Goal: Task Accomplishment & Management: Manage account settings

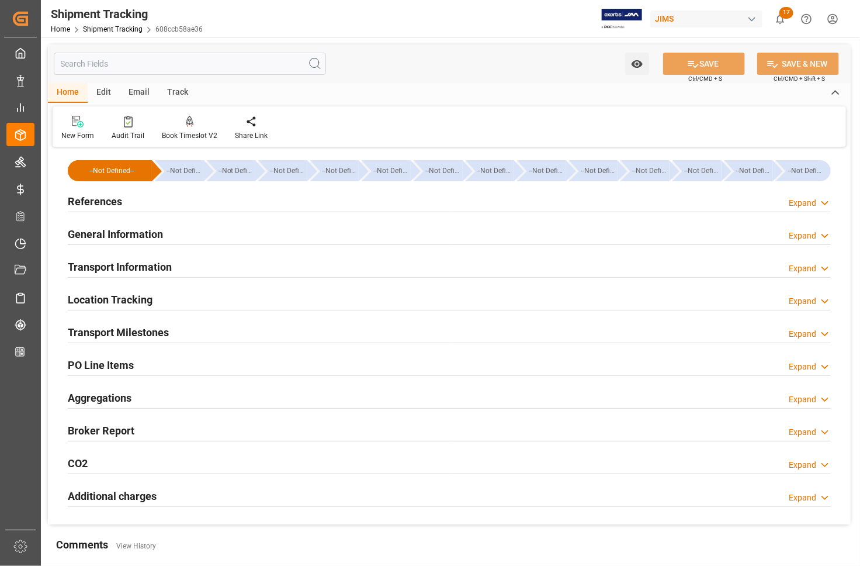
scroll to position [146, 0]
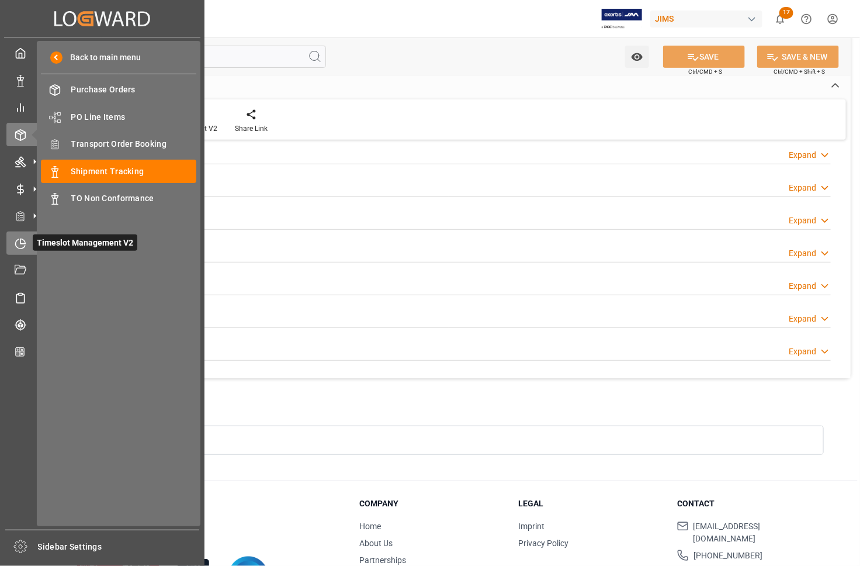
click at [19, 240] on icon at bounding box center [21, 244] width 12 height 12
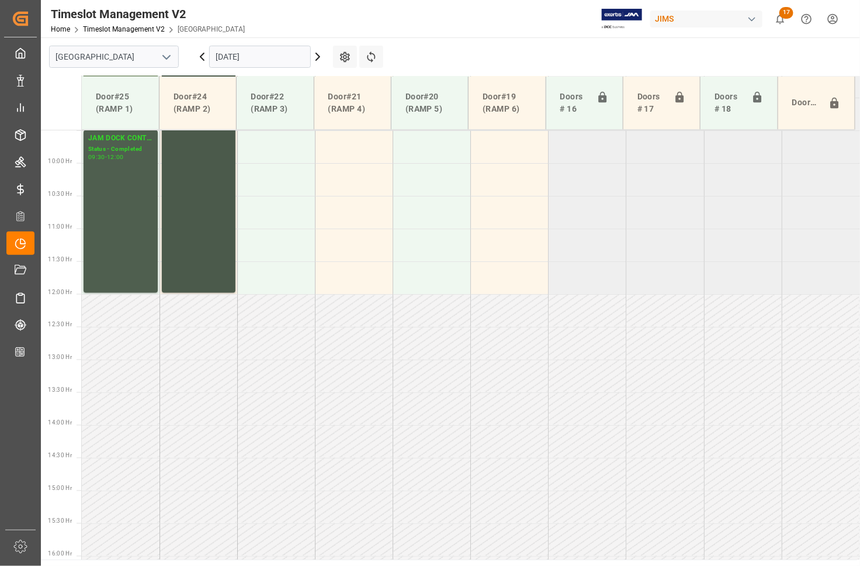
scroll to position [329, 0]
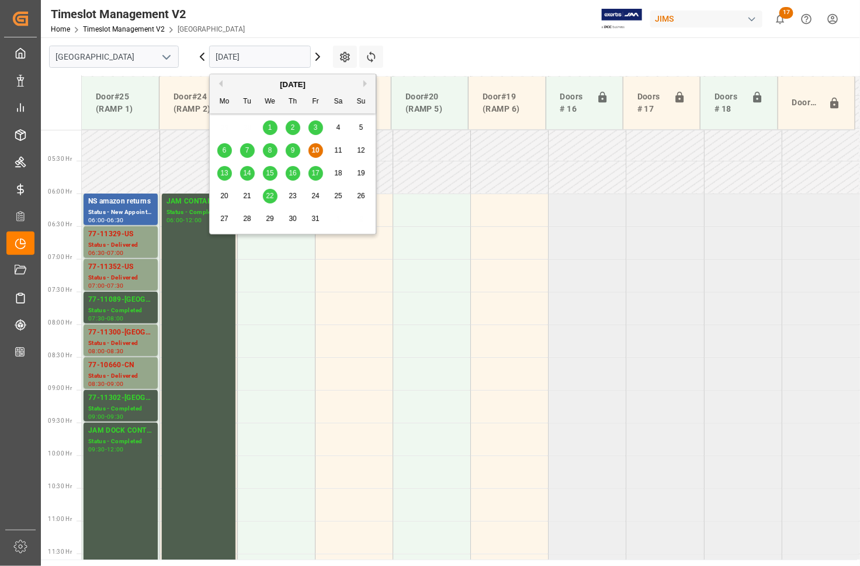
click at [235, 56] on input "10-10-2025" at bounding box center [260, 57] width 102 height 22
click at [291, 150] on span "9" at bounding box center [293, 150] width 4 height 8
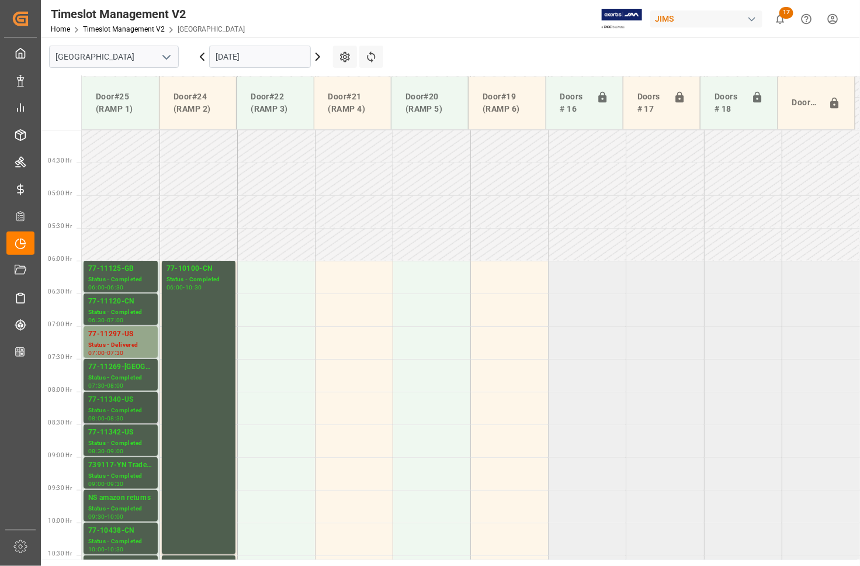
scroll to position [256, 0]
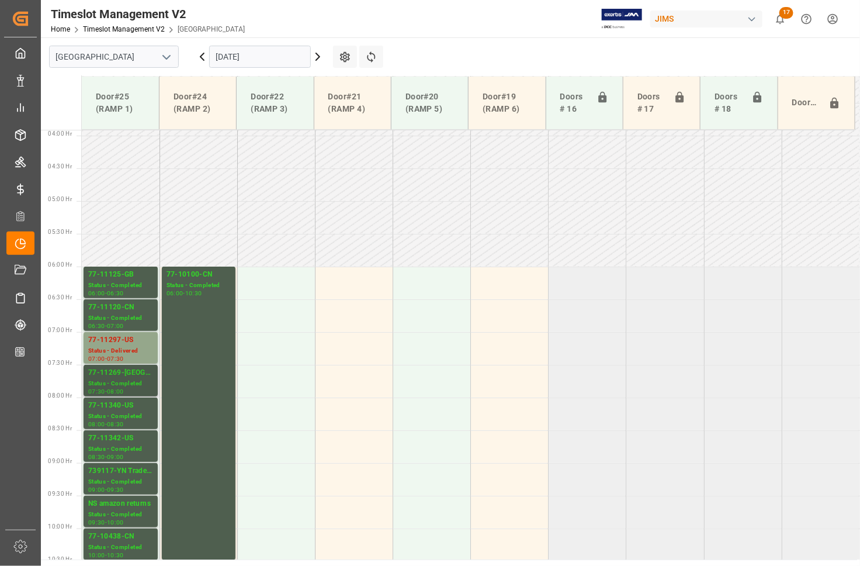
click at [119, 374] on div "77-11269-US" at bounding box center [120, 373] width 65 height 12
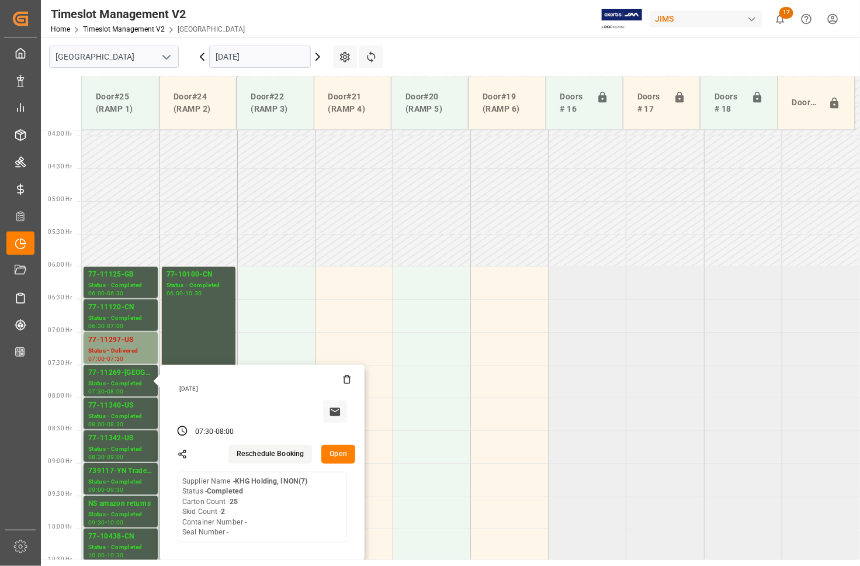
click at [246, 58] on input "09-10-2025" at bounding box center [260, 57] width 102 height 22
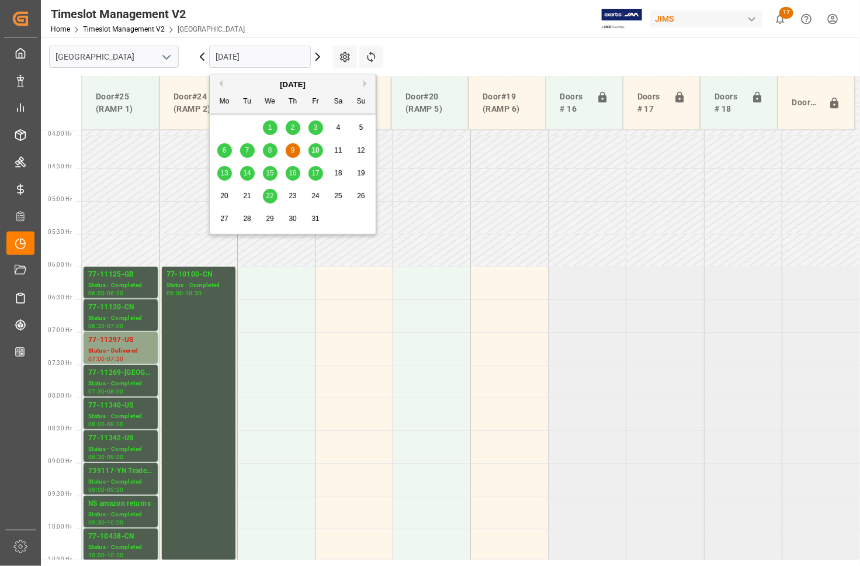
click at [225, 174] on span "13" at bounding box center [224, 173] width 8 height 8
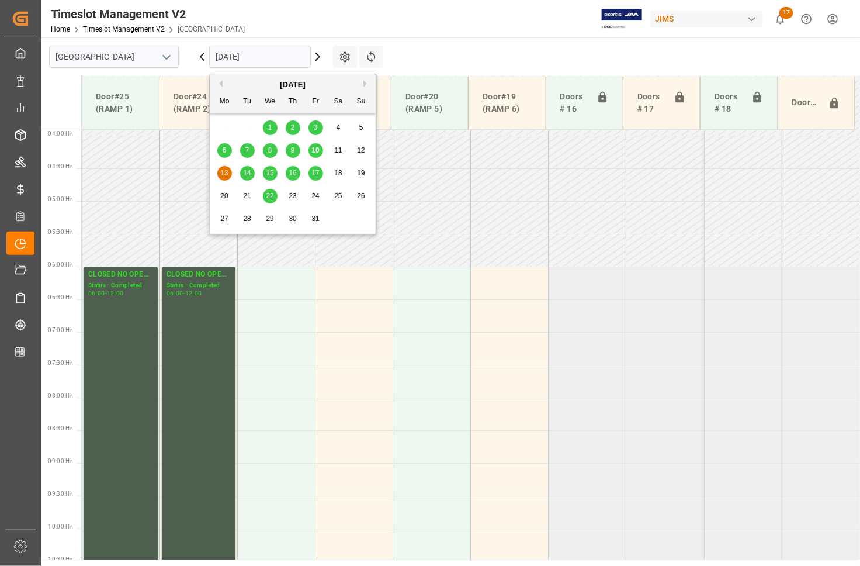
click at [223, 60] on input "13-10-2025" at bounding box center [260, 57] width 102 height 22
click at [248, 174] on span "14" at bounding box center [247, 173] width 8 height 8
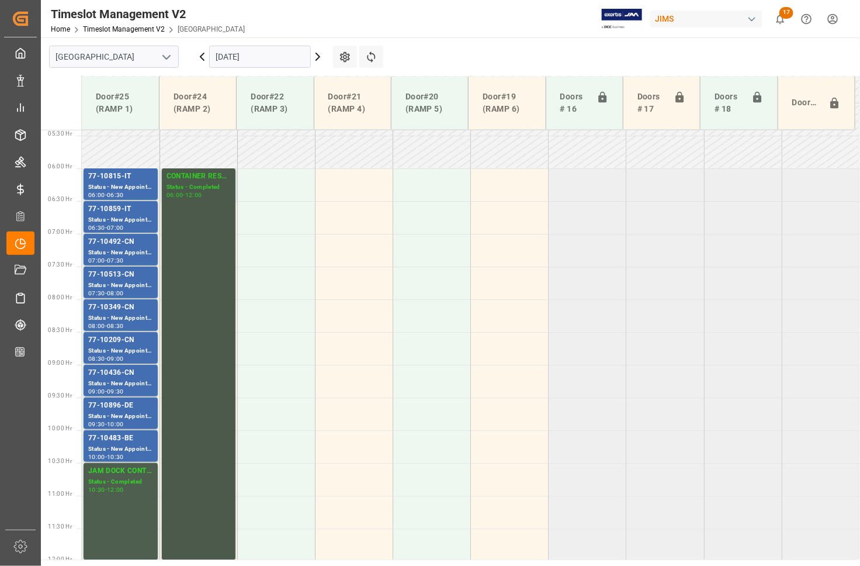
scroll to position [329, 0]
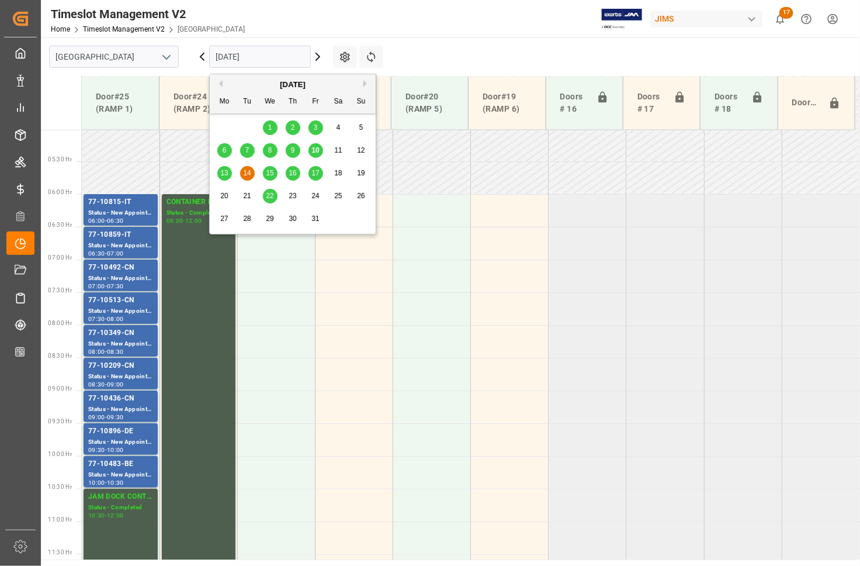
click at [236, 53] on input "14-10-2025" at bounding box center [260, 57] width 102 height 22
click at [269, 175] on span "15" at bounding box center [270, 173] width 8 height 8
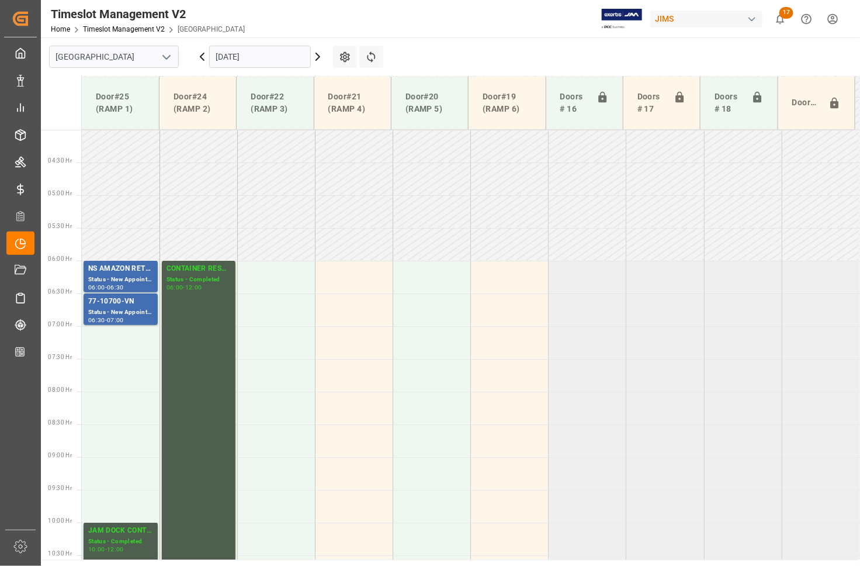
scroll to position [256, 0]
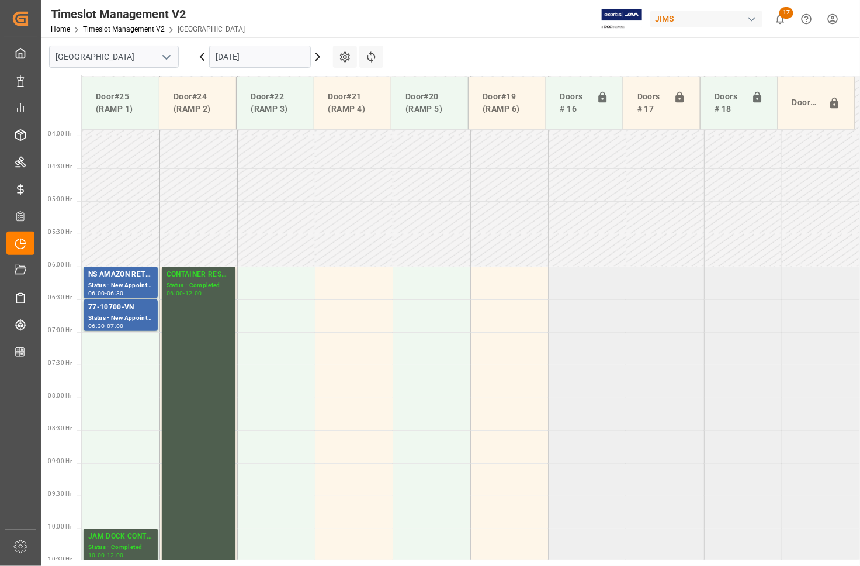
click at [261, 60] on input "15-10-2025" at bounding box center [260, 57] width 102 height 22
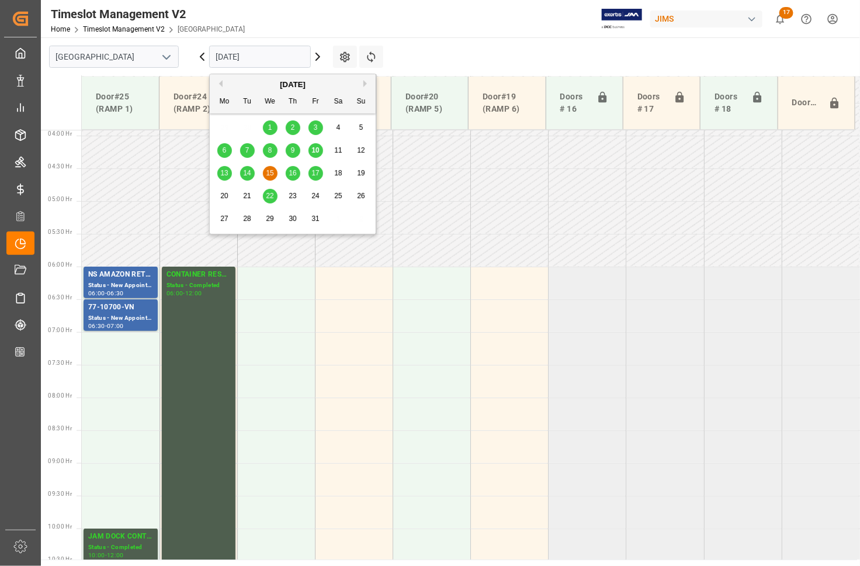
click at [289, 171] on span "16" at bounding box center [293, 173] width 8 height 8
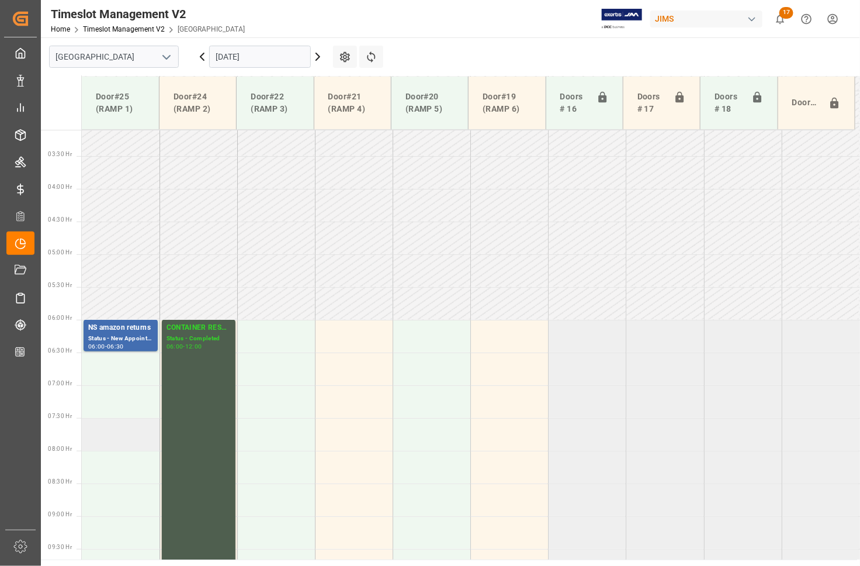
scroll to position [183, 0]
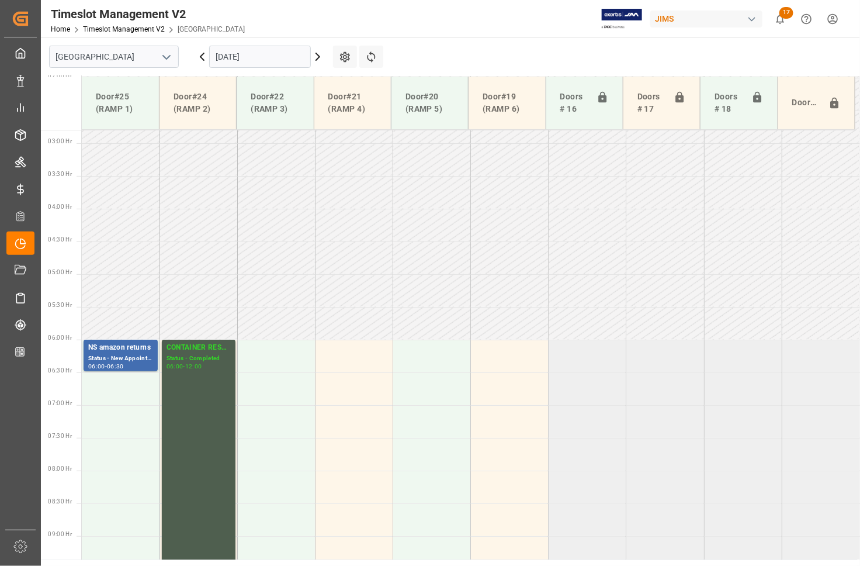
click at [291, 56] on input "16-10-2025" at bounding box center [260, 57] width 102 height 22
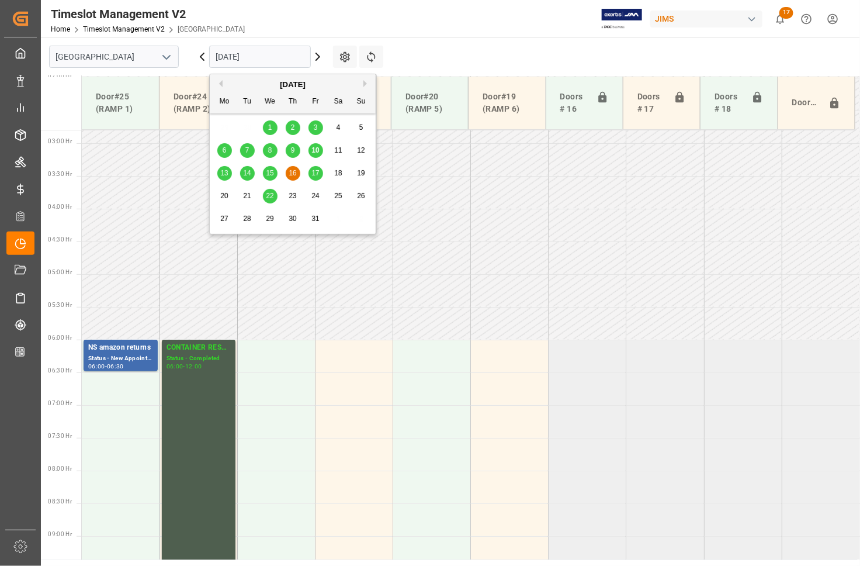
click at [319, 170] on span "17" at bounding box center [316, 173] width 8 height 8
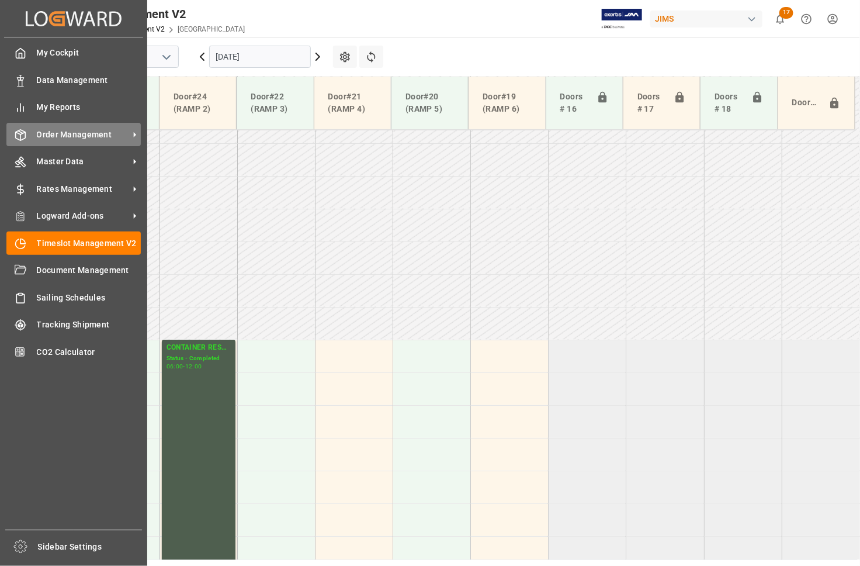
click at [53, 132] on span "Order Management" at bounding box center [83, 135] width 92 height 12
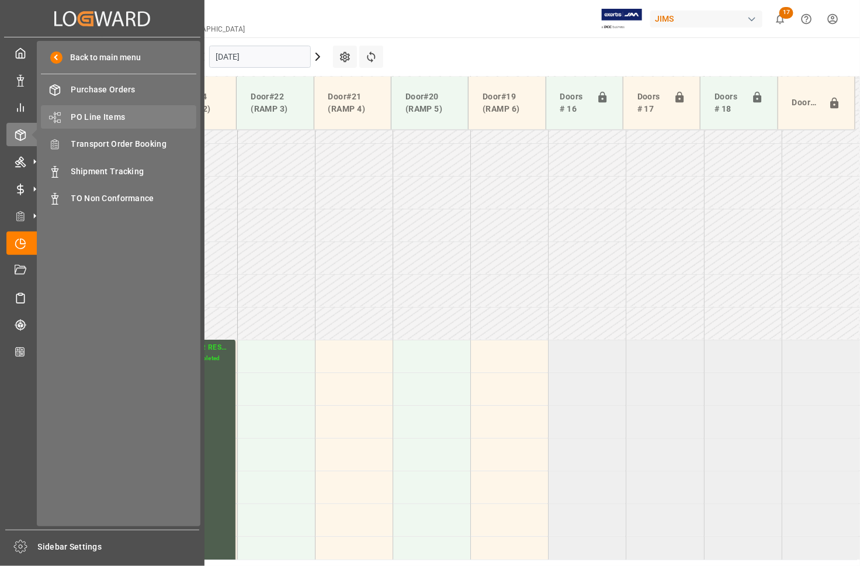
click at [91, 114] on span "PO Line Items" at bounding box center [134, 117] width 126 height 12
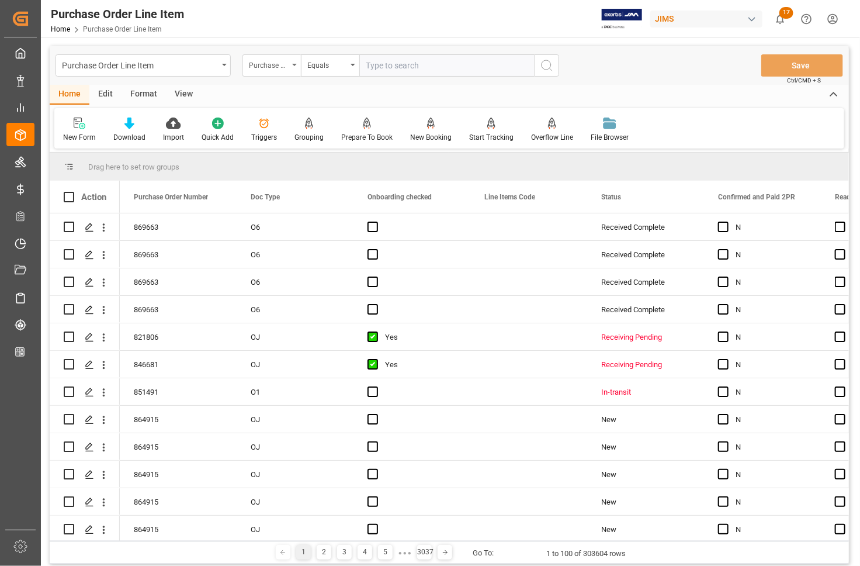
click at [269, 68] on div "Purchase Order Number" at bounding box center [269, 63] width 40 height 13
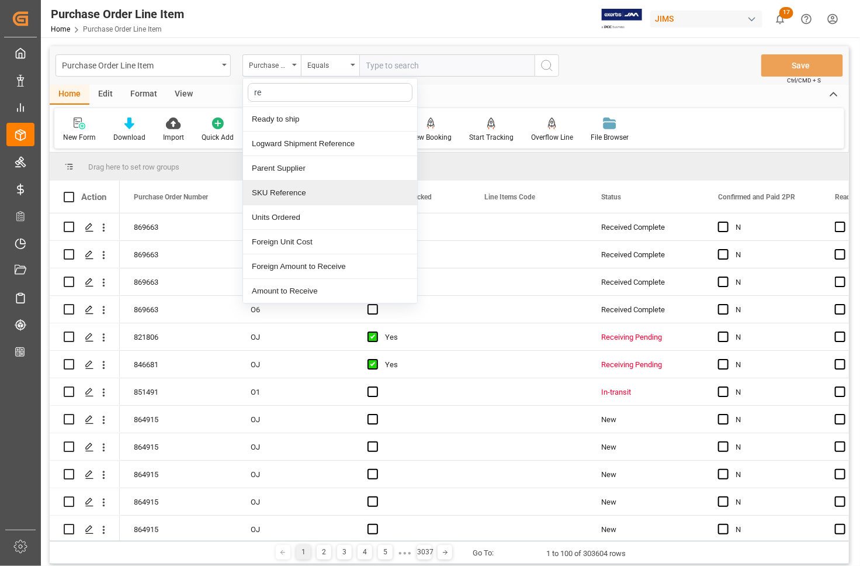
type input "ref"
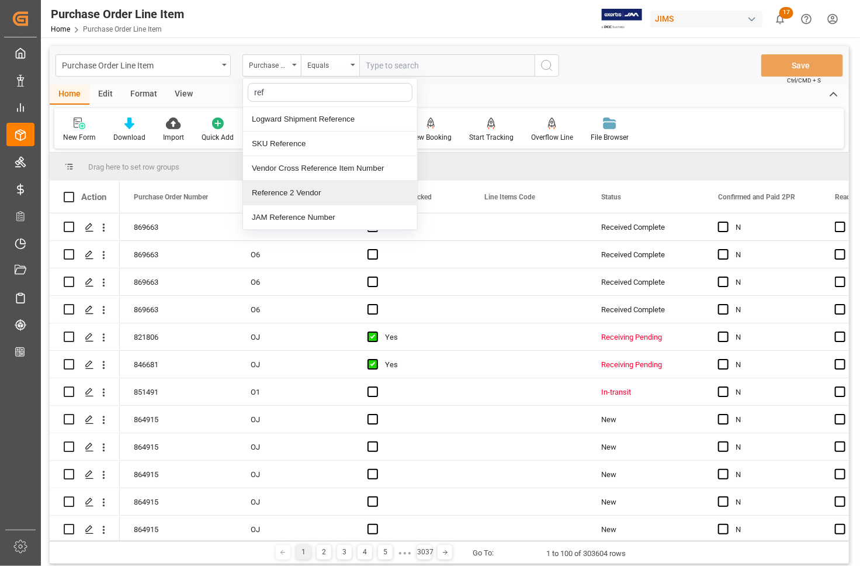
click at [268, 195] on div "Reference 2 Vendor" at bounding box center [330, 193] width 174 height 25
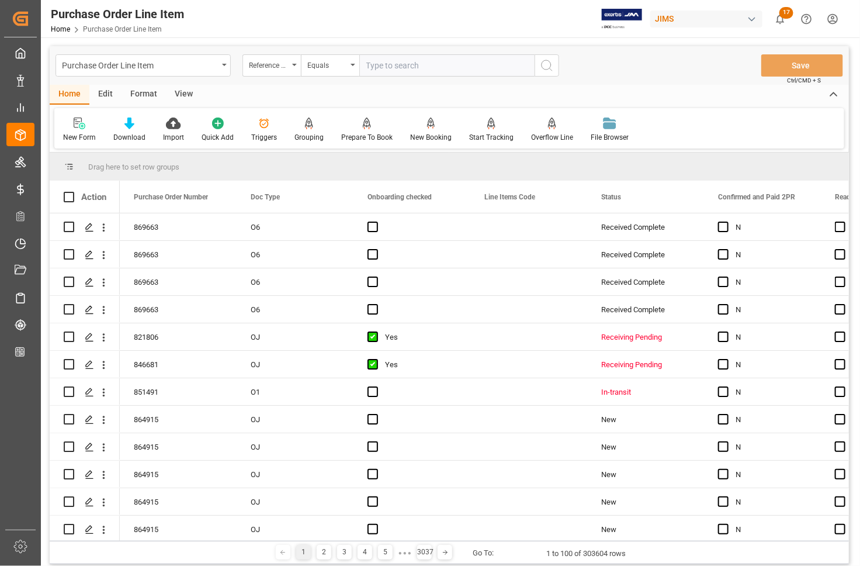
click at [180, 92] on div "View" at bounding box center [184, 95] width 36 height 20
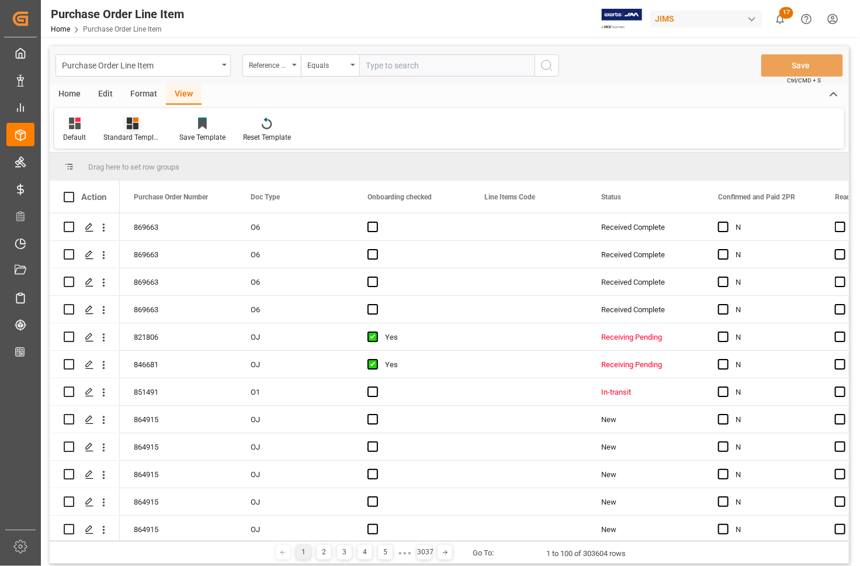
click at [130, 124] on icon at bounding box center [133, 123] width 12 height 12
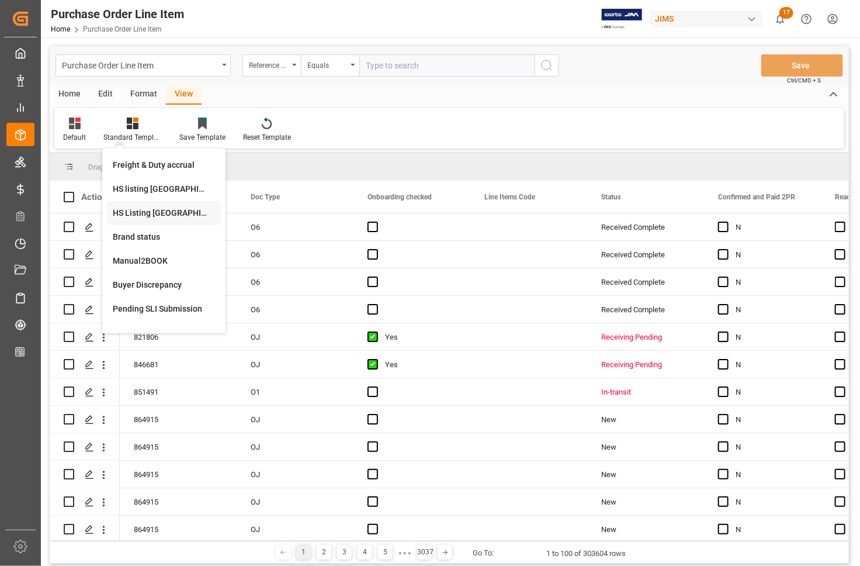
click at [132, 210] on div "HS Listing CANADA" at bounding box center [164, 213] width 102 height 12
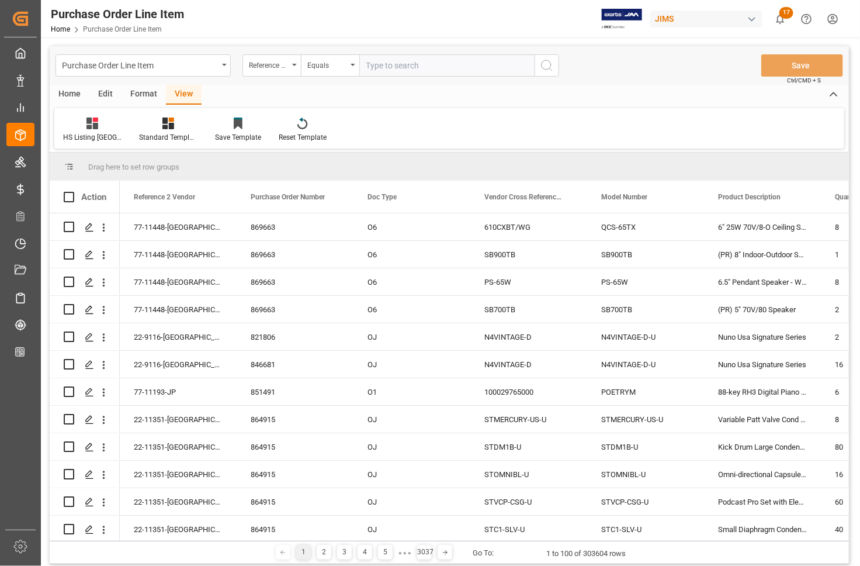
click at [377, 71] on input "text" at bounding box center [446, 65] width 175 height 22
type input "77-11378-GB"
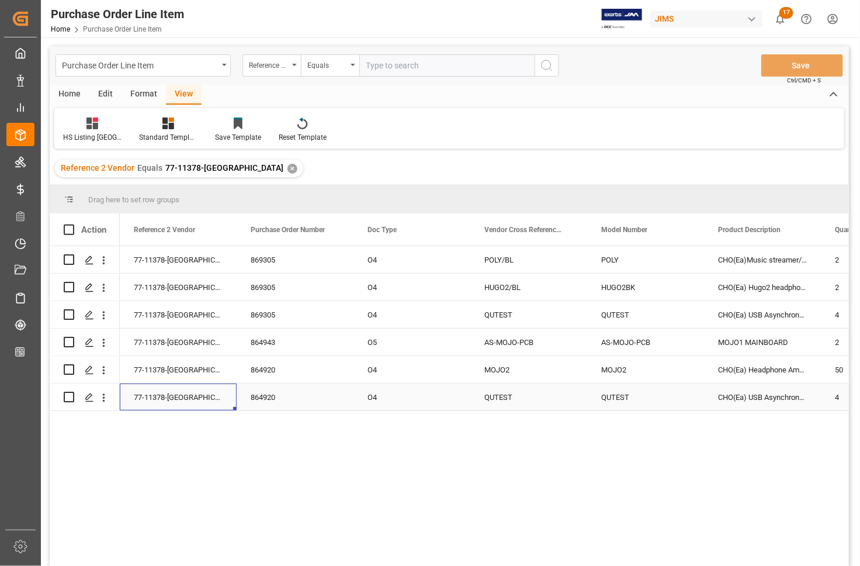
click at [232, 399] on div "77-11378-GB" at bounding box center [178, 396] width 117 height 27
click at [151, 405] on div "77-11378-GB" at bounding box center [178, 396] width 117 height 27
click at [202, 396] on div "77-11378-GB" at bounding box center [178, 396] width 117 height 27
click at [288, 168] on div "✕" at bounding box center [293, 169] width 10 height 10
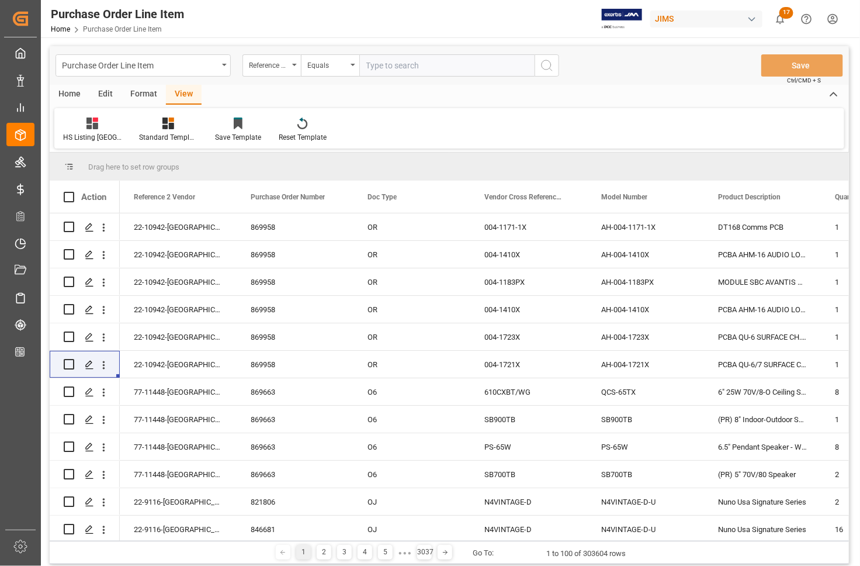
click at [378, 66] on input "text" at bounding box center [446, 65] width 175 height 22
type input "77-1138-GB"
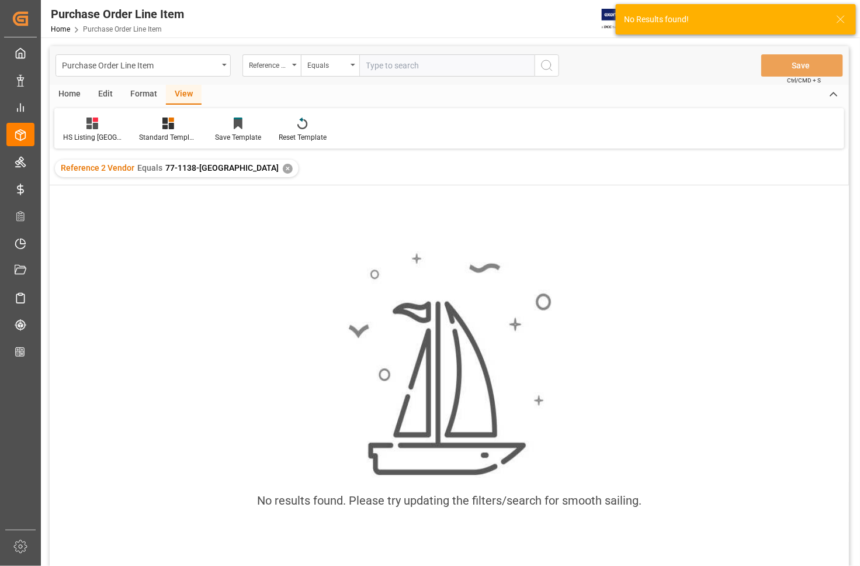
click at [283, 167] on div "✕" at bounding box center [288, 169] width 10 height 10
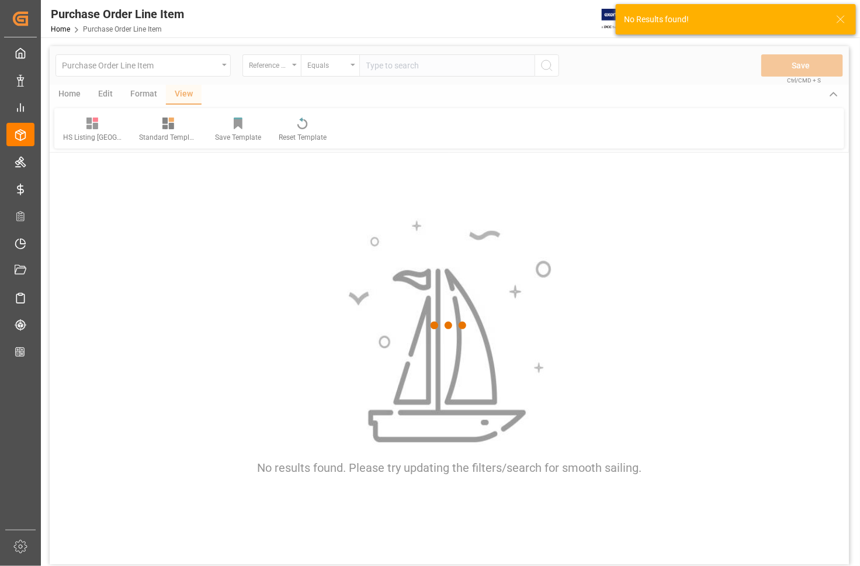
click at [382, 71] on div at bounding box center [450, 325] width 800 height 559
click at [382, 65] on div at bounding box center [450, 325] width 800 height 559
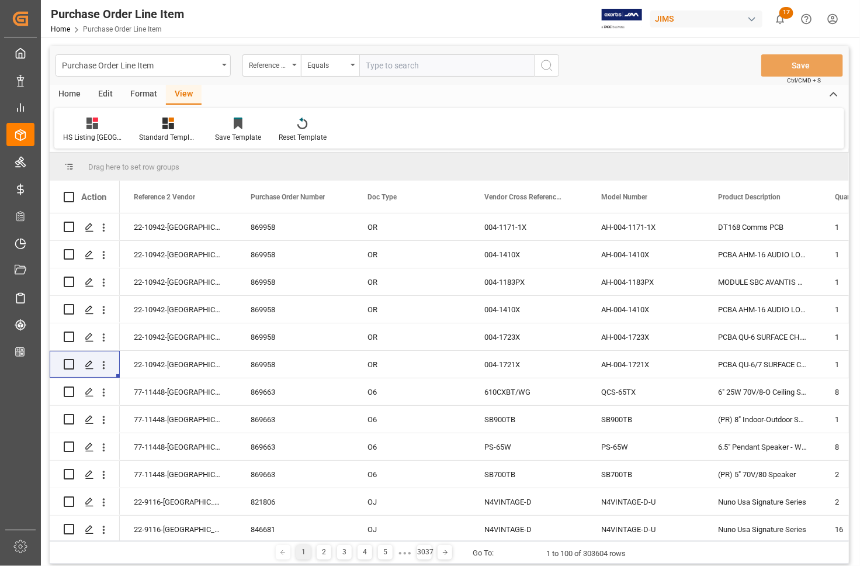
click at [382, 65] on input "text" at bounding box center [446, 65] width 175 height 22
type input "77-11378-GB"
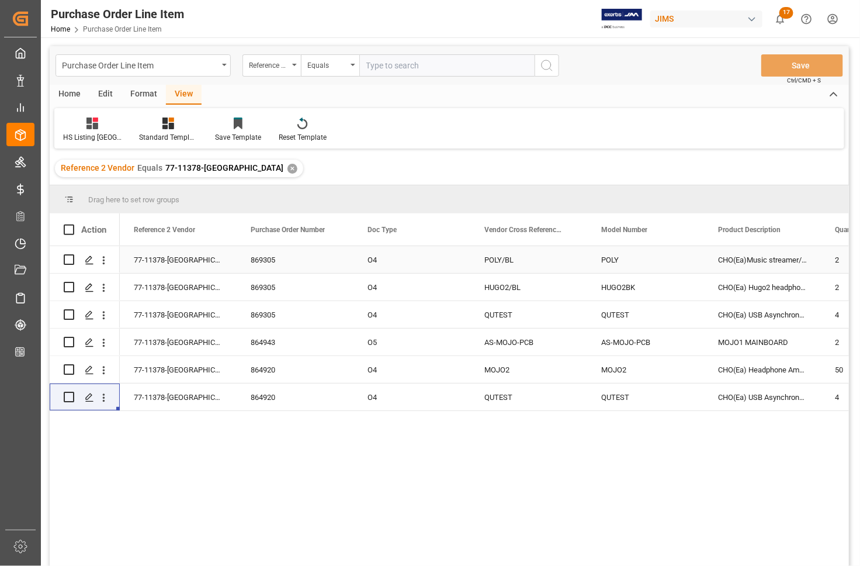
click at [247, 260] on div "869305" at bounding box center [295, 259] width 117 height 27
click at [88, 260] on icon "Press SPACE to select this row." at bounding box center [89, 259] width 9 height 9
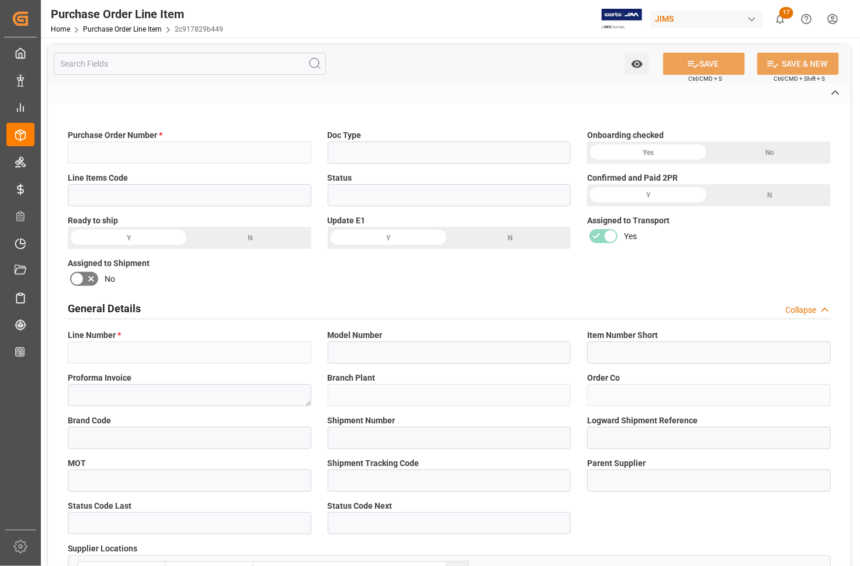
type input "869305"
type input "O4"
type input "New"
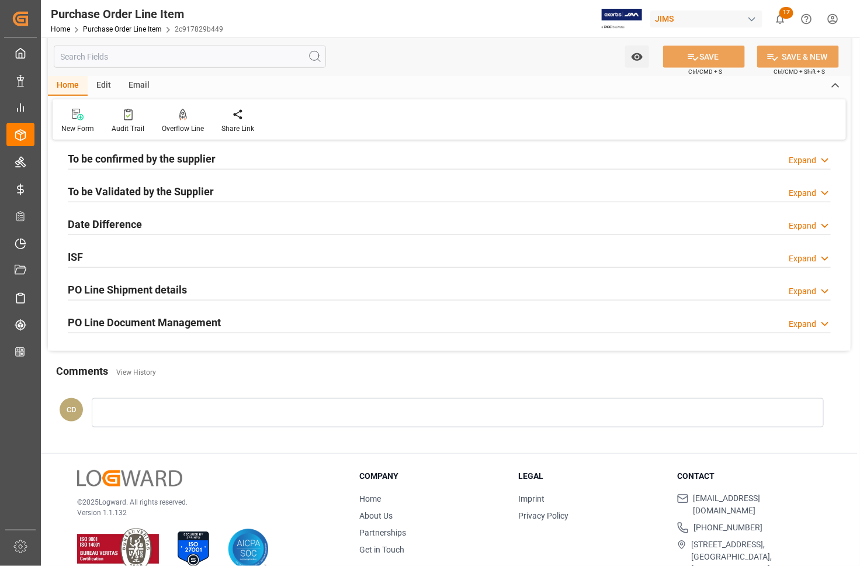
scroll to position [430, 0]
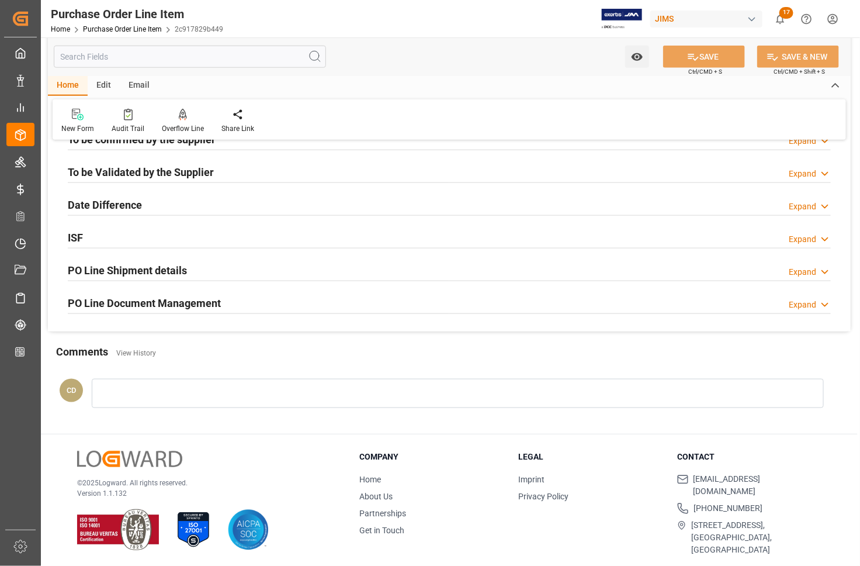
click at [98, 273] on h2 "PO Line Shipment details" at bounding box center [127, 270] width 119 height 16
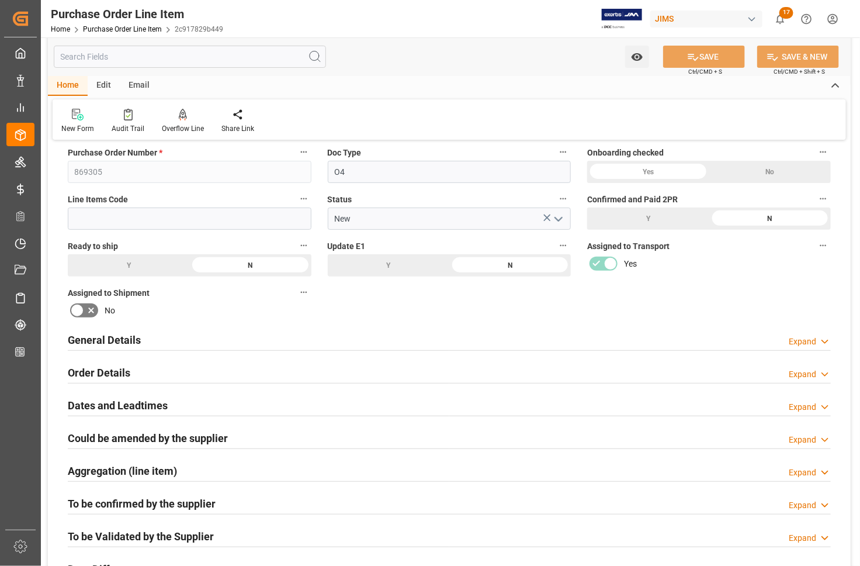
scroll to position [0, 0]
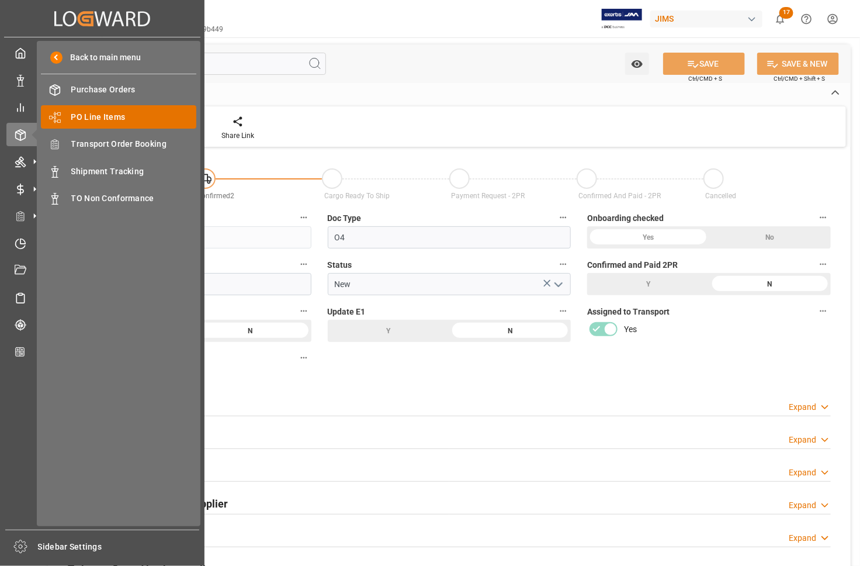
click at [78, 114] on span "PO Line Items" at bounding box center [134, 117] width 126 height 12
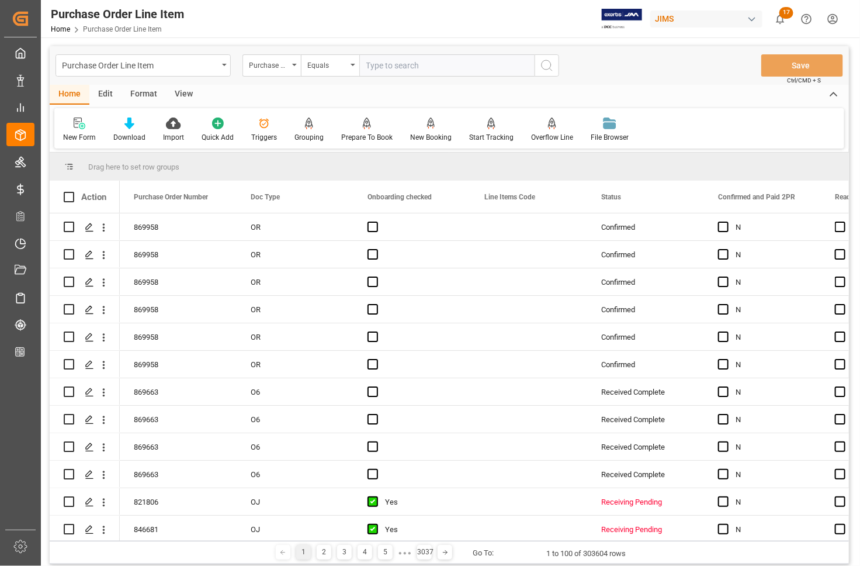
click at [390, 68] on input "text" at bounding box center [446, 65] width 175 height 22
type input "77-11378-GB"
click at [545, 67] on icon "search button" at bounding box center [547, 65] width 14 height 14
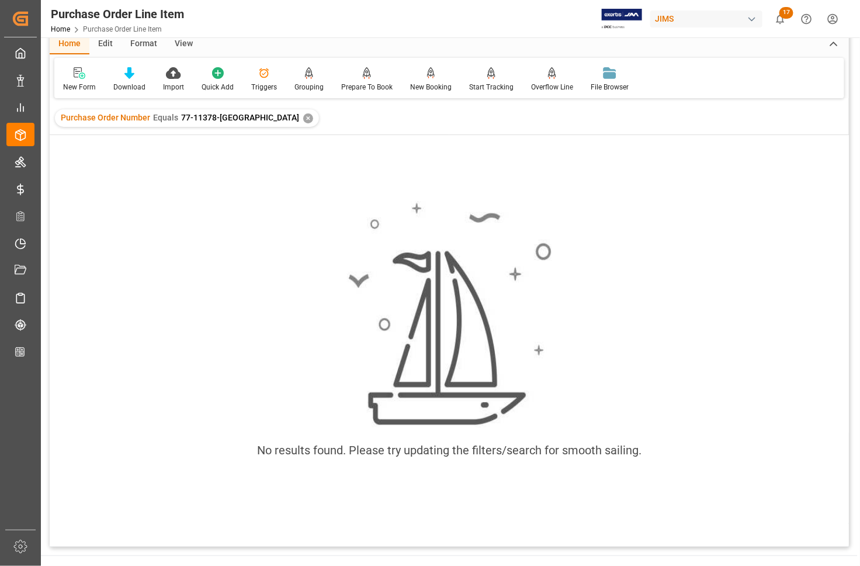
scroll to position [73, 0]
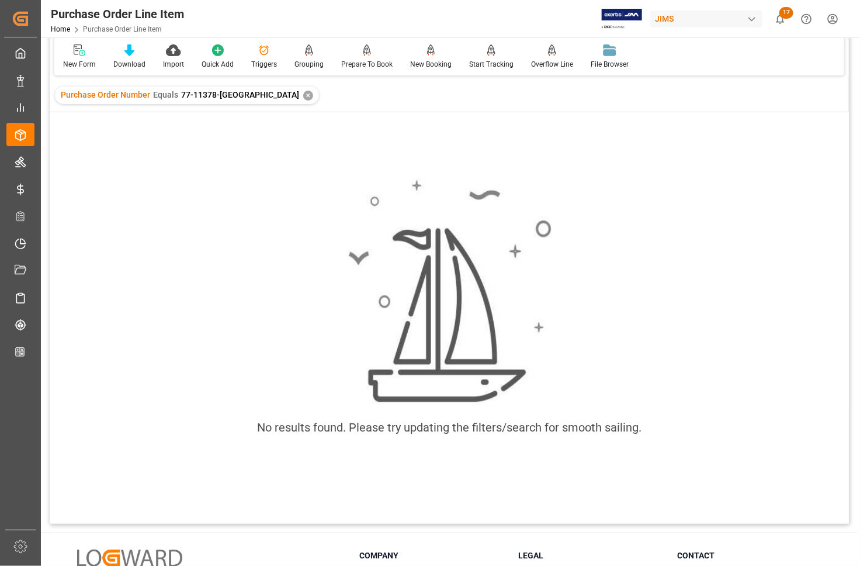
click at [303, 94] on div "✕" at bounding box center [308, 96] width 10 height 10
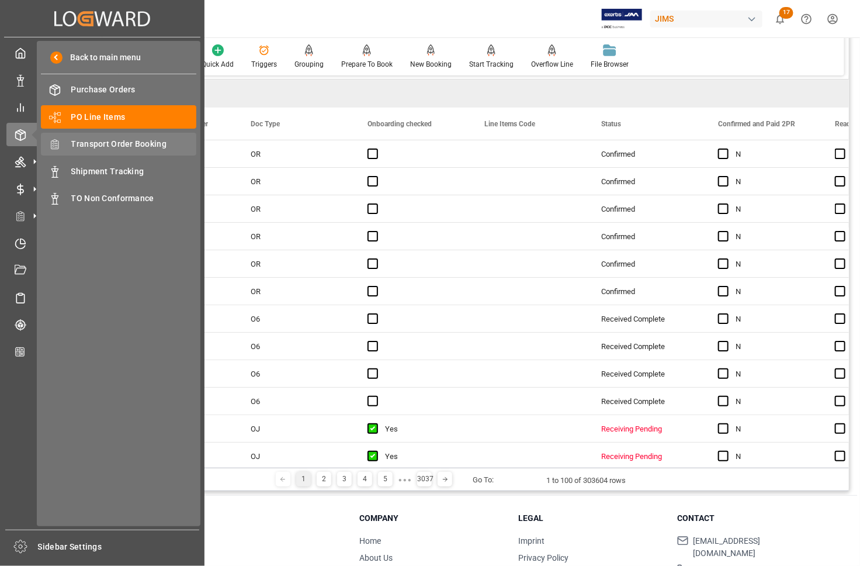
click at [85, 144] on span "Transport Order Booking" at bounding box center [134, 144] width 126 height 12
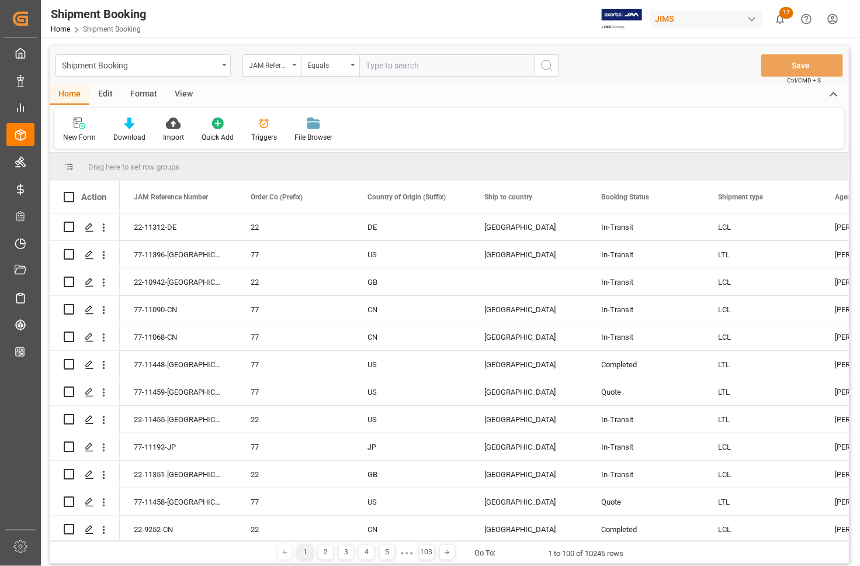
click at [384, 67] on input "text" at bounding box center [446, 65] width 175 height 22
type input "77-11378-GB"
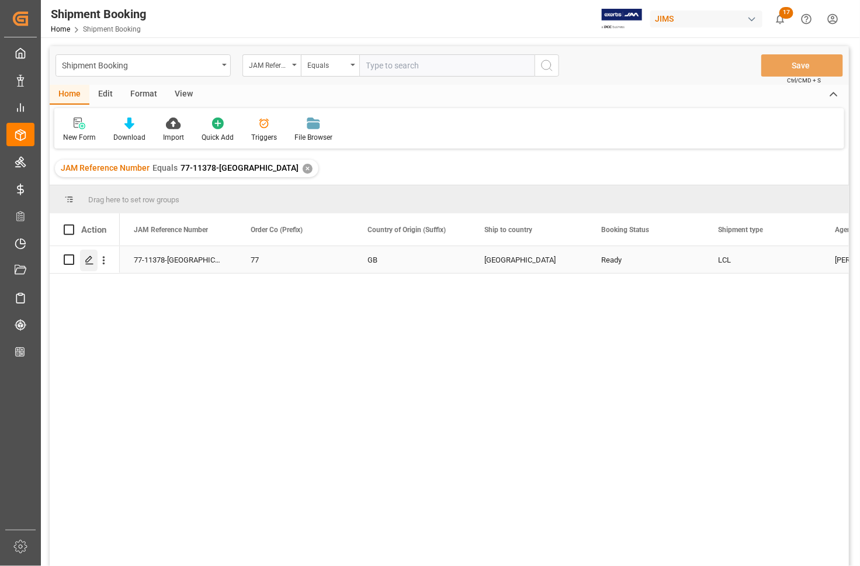
click at [86, 259] on icon "Press SPACE to select this row." at bounding box center [89, 259] width 9 height 9
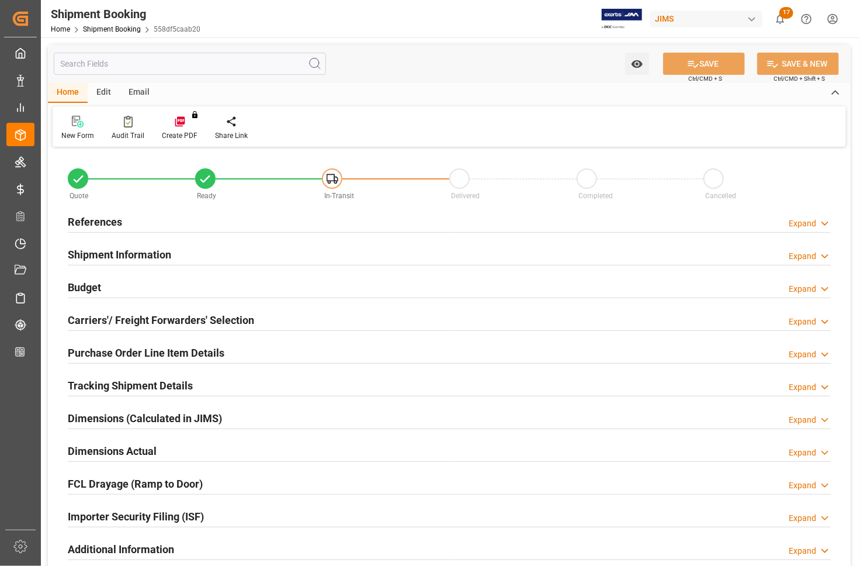
type input "6"
click at [89, 357] on h2 "Purchase Order Line Item Details" at bounding box center [146, 353] width 157 height 16
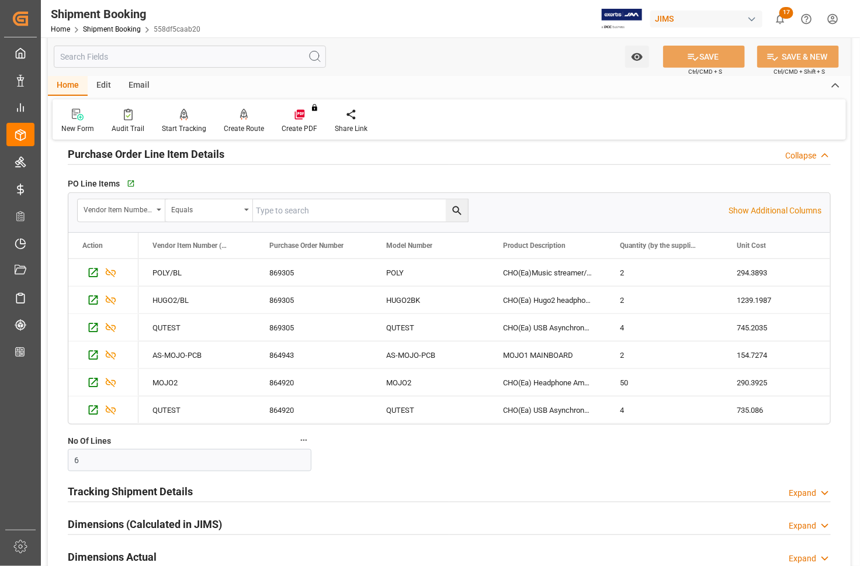
scroll to position [219, 0]
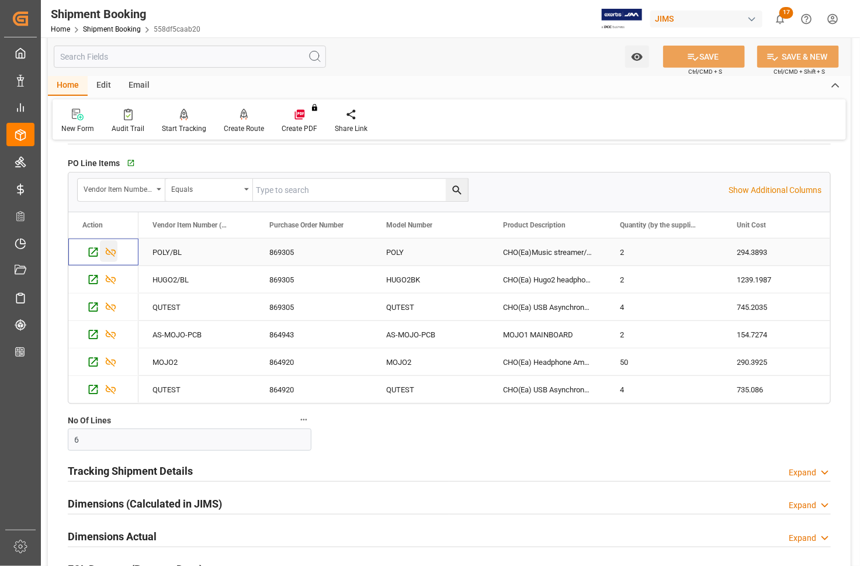
click at [109, 253] on icon "Press SPACE to select this row." at bounding box center [111, 252] width 11 height 9
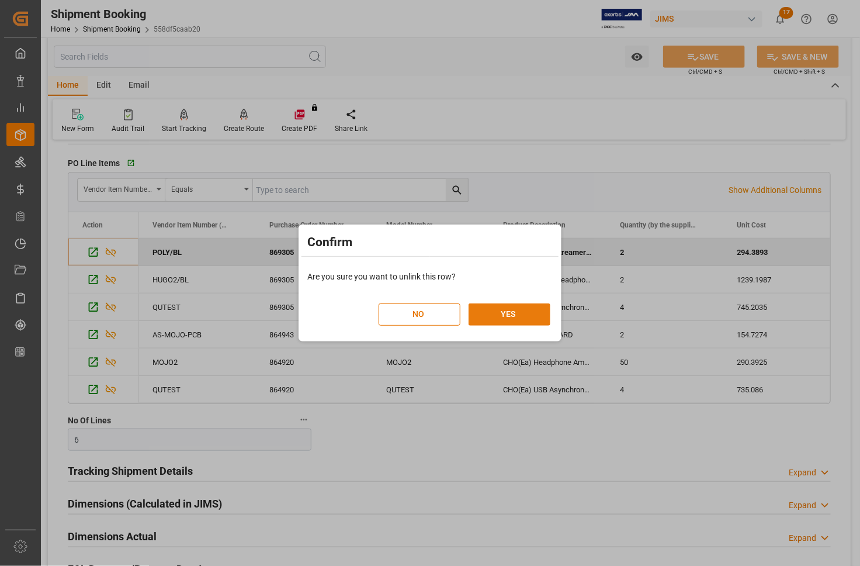
click at [486, 311] on button "YES" at bounding box center [510, 314] width 82 height 22
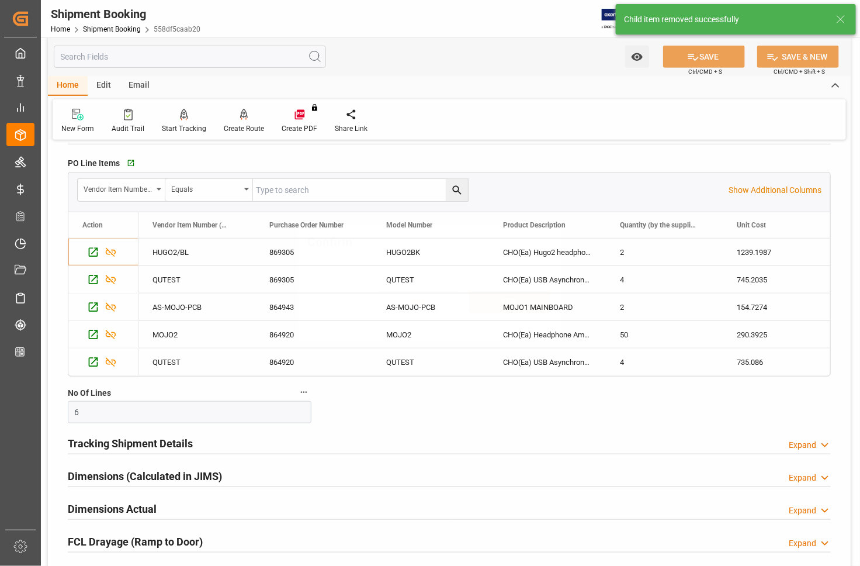
click at [504, 316] on div "NO YES" at bounding box center [430, 296] width 257 height 51
click at [111, 247] on icon "Press SPACE to select this row." at bounding box center [111, 252] width 12 height 12
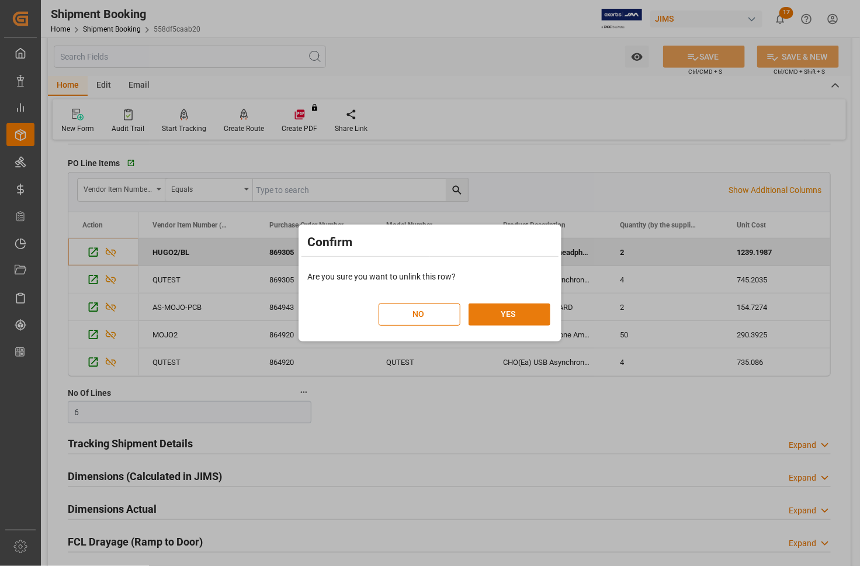
click at [504, 317] on button "YES" at bounding box center [510, 314] width 82 height 22
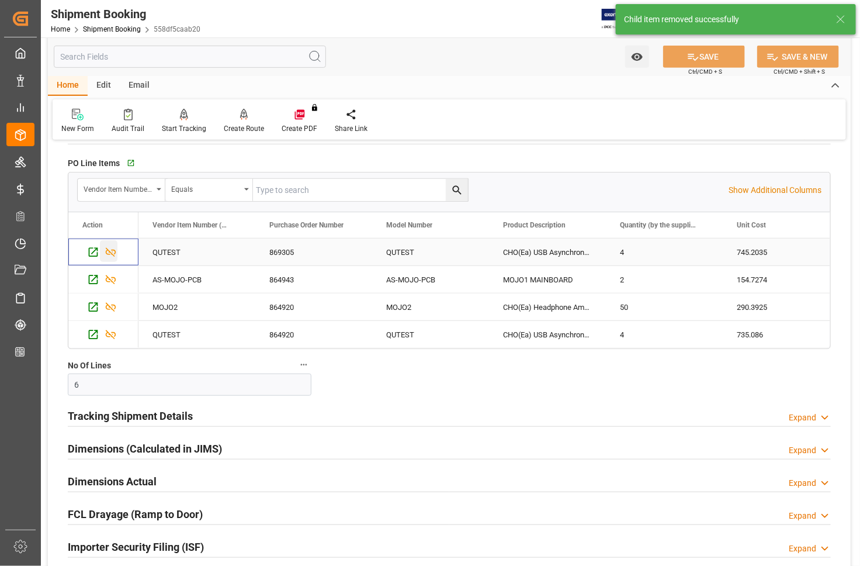
click at [105, 253] on icon "Press SPACE to select this row." at bounding box center [111, 252] width 12 height 12
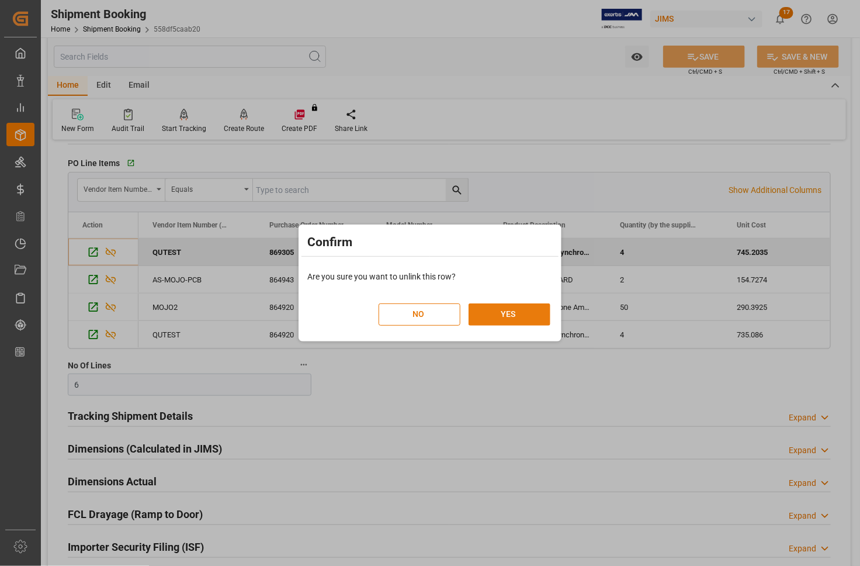
click at [513, 316] on button "YES" at bounding box center [510, 314] width 82 height 22
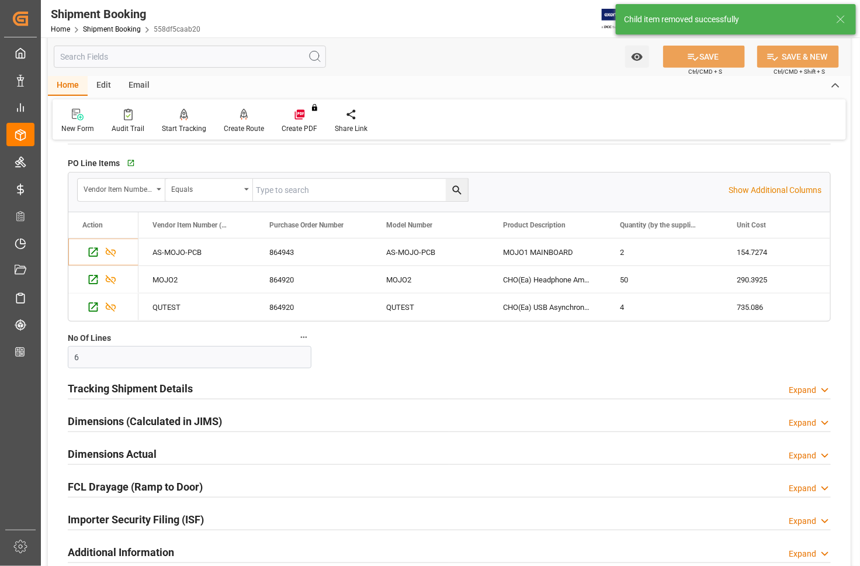
click at [378, 343] on div "Quote Ready In-Transit Delivered Completed Cancelled References Expand JAM Refe…" at bounding box center [449, 288] width 803 height 715
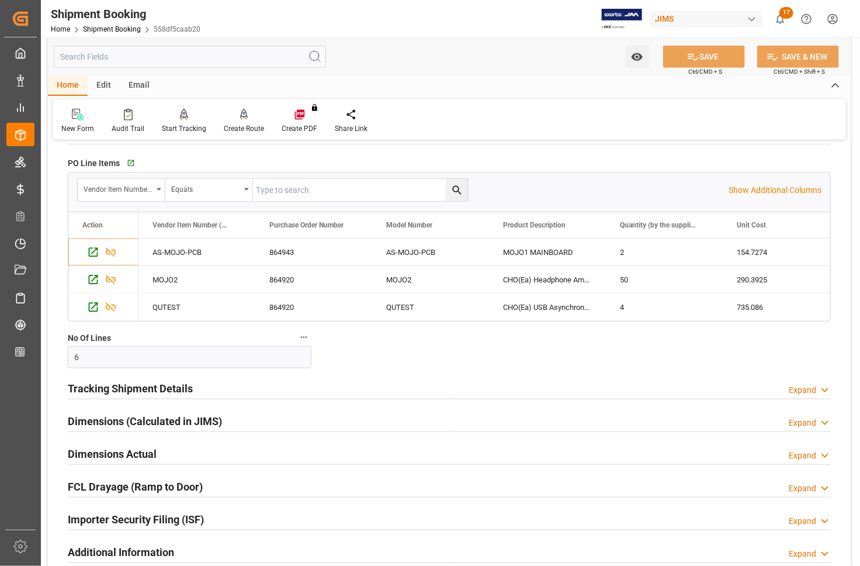
click at [376, 82] on div "Home Edit Email" at bounding box center [449, 86] width 803 height 20
click at [103, 354] on input "6" at bounding box center [190, 357] width 244 height 22
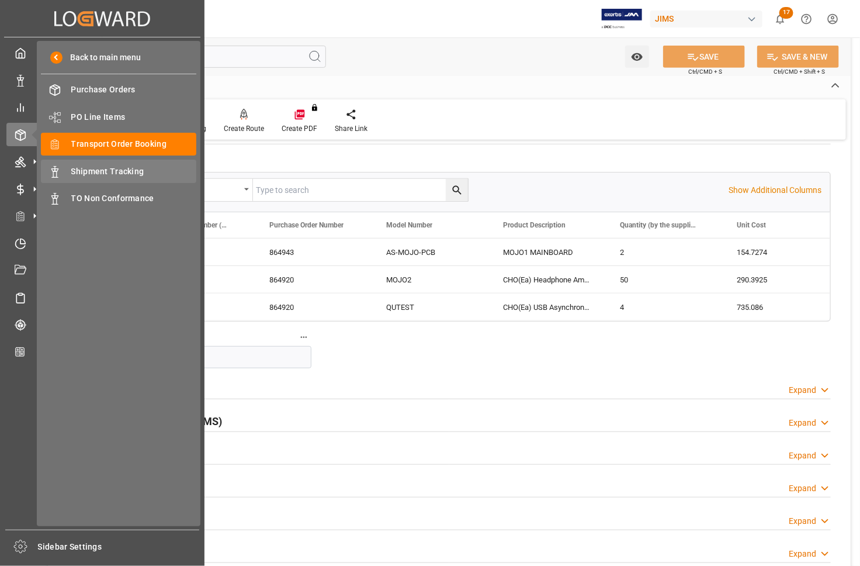
click at [82, 164] on div "Shipment Tracking Shipment Tracking" at bounding box center [118, 171] width 155 height 23
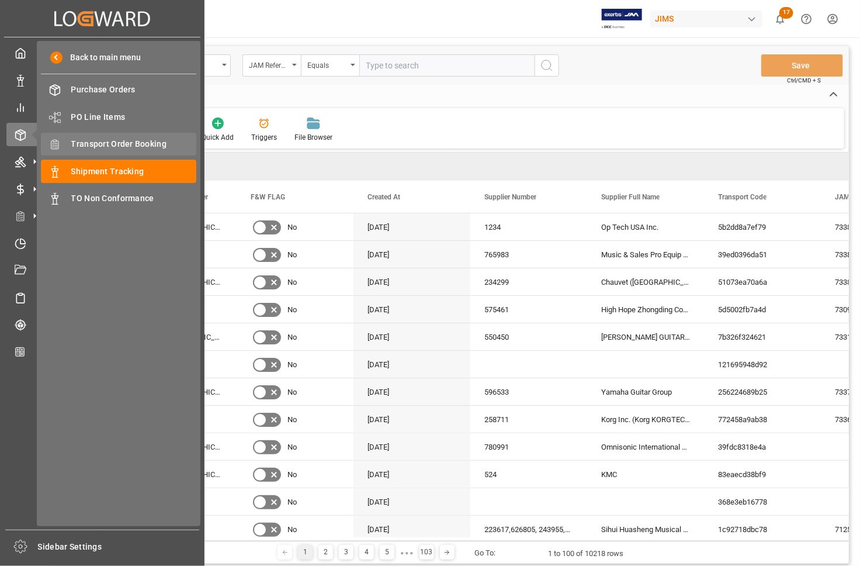
click at [91, 139] on span "Transport Order Booking" at bounding box center [134, 144] width 126 height 12
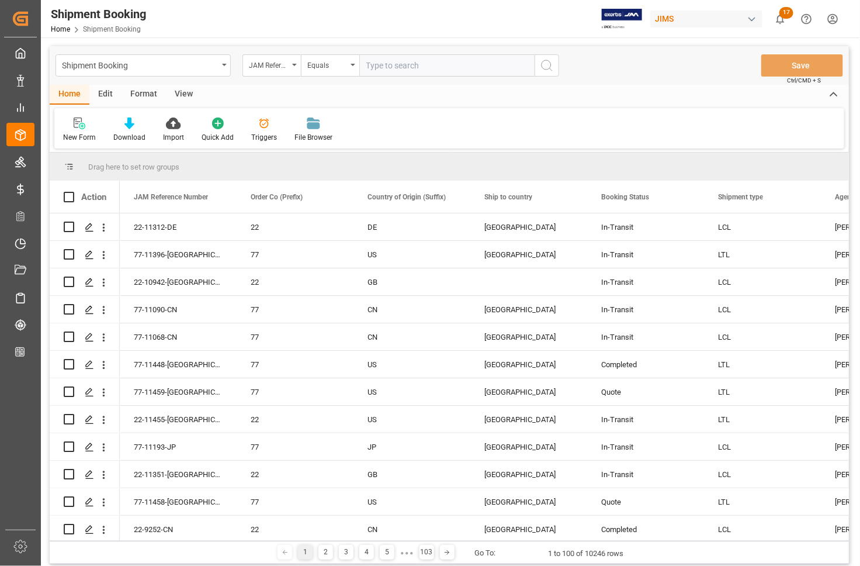
click at [419, 68] on input "text" at bounding box center [446, 65] width 175 height 22
type input "77-11378-GB"
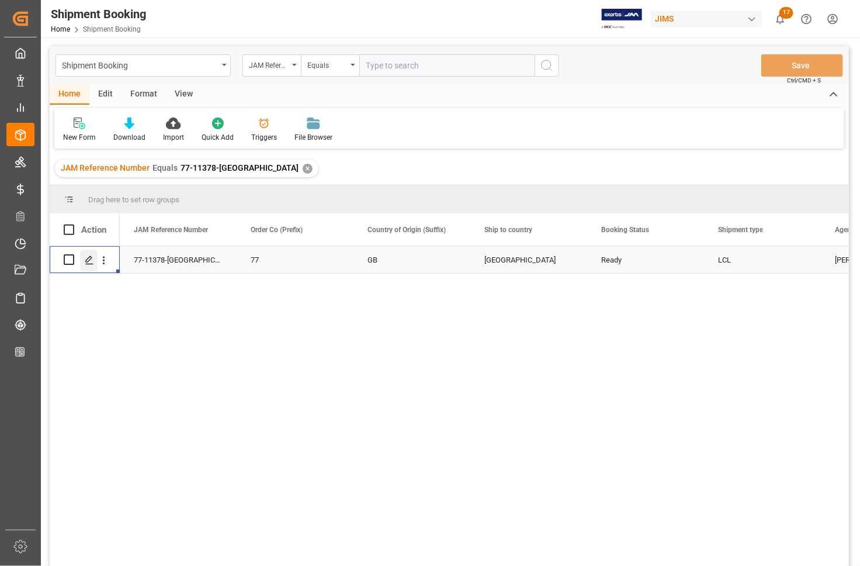
click at [91, 260] on icon "Press SPACE to select this row." at bounding box center [89, 259] width 9 height 9
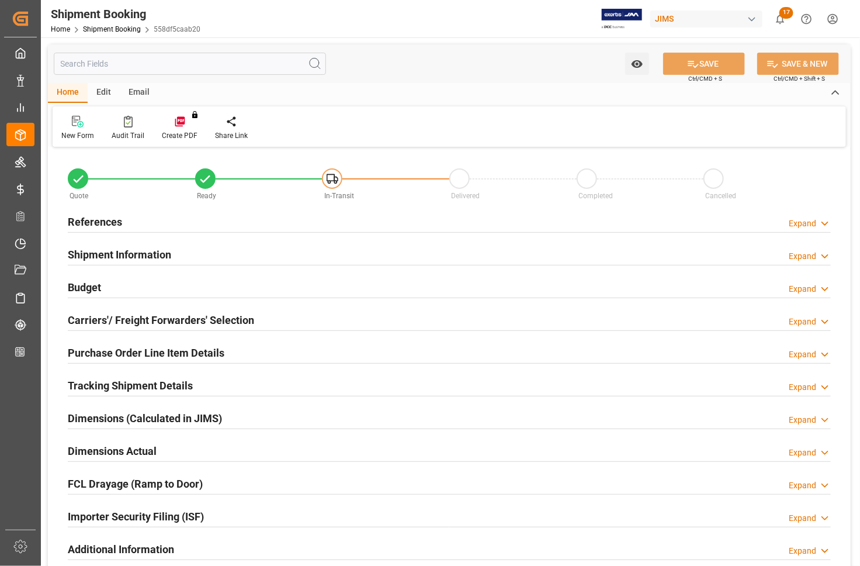
type input "0"
type input "1637.1773"
type input "17257.58"
click at [89, 284] on h2 "Budget" at bounding box center [84, 287] width 33 height 16
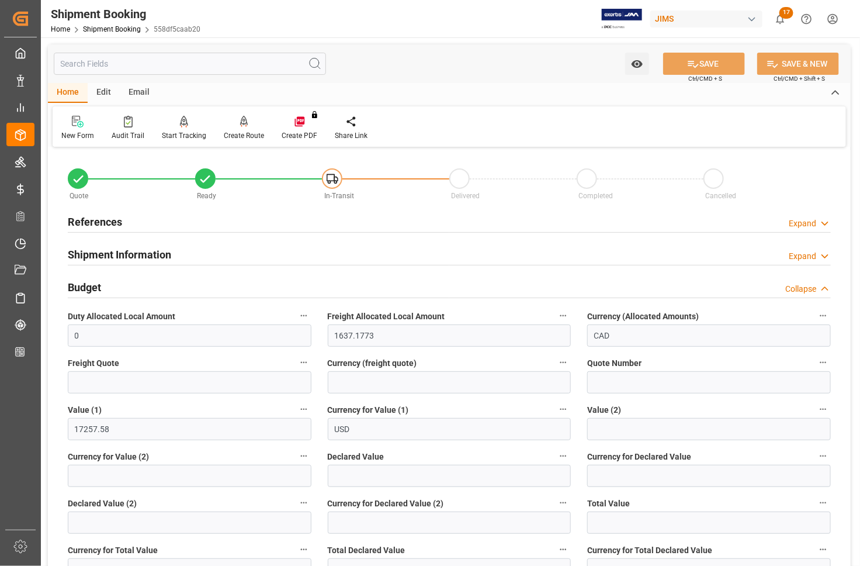
scroll to position [146, 0]
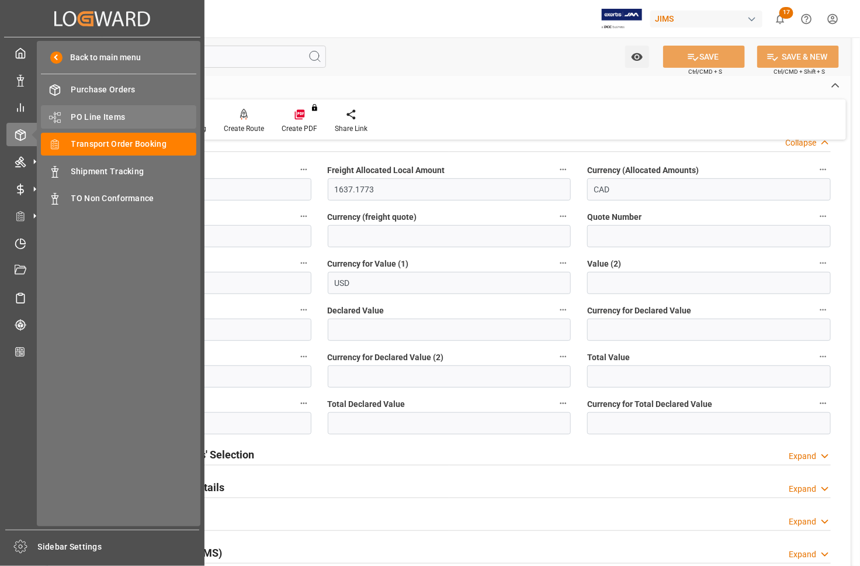
click at [92, 115] on span "PO Line Items" at bounding box center [134, 117] width 126 height 12
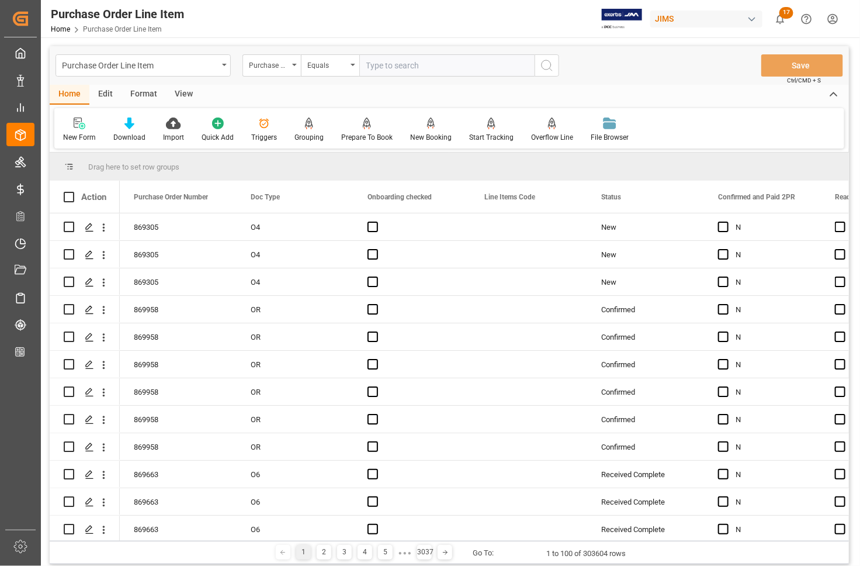
click at [375, 65] on input "text" at bounding box center [446, 65] width 175 height 22
type input "77-11378-GB"
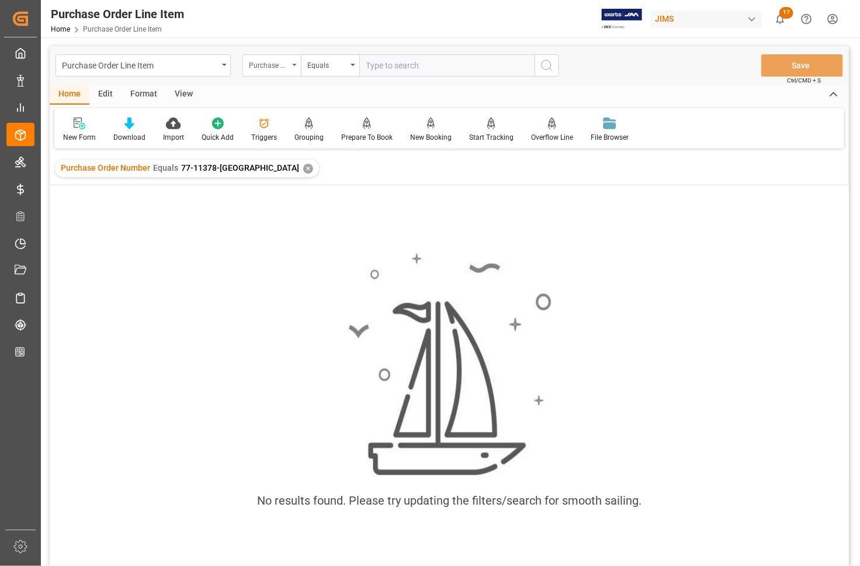
click at [293, 64] on icon "open menu" at bounding box center [294, 65] width 5 height 2
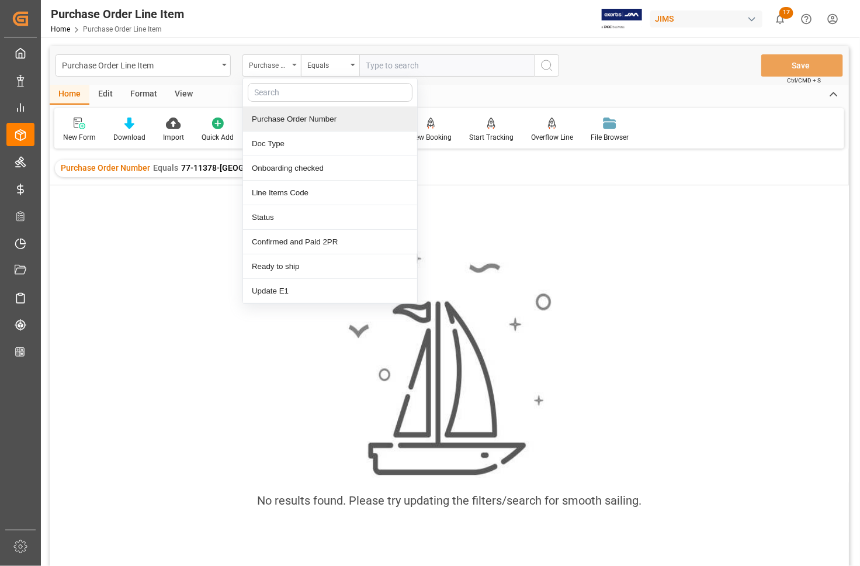
click at [264, 70] on div "Purchase Order Number" at bounding box center [269, 63] width 40 height 13
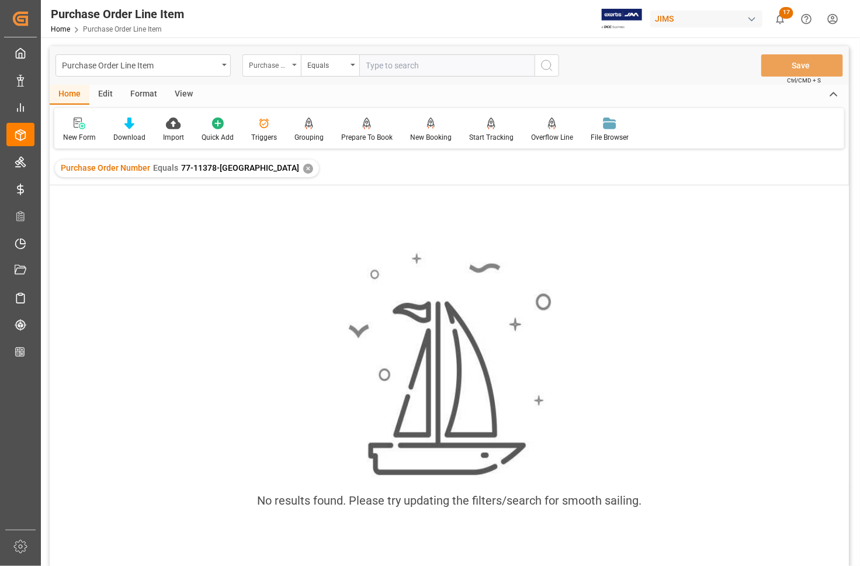
click at [273, 66] on div "Purchase Order Number" at bounding box center [269, 63] width 40 height 13
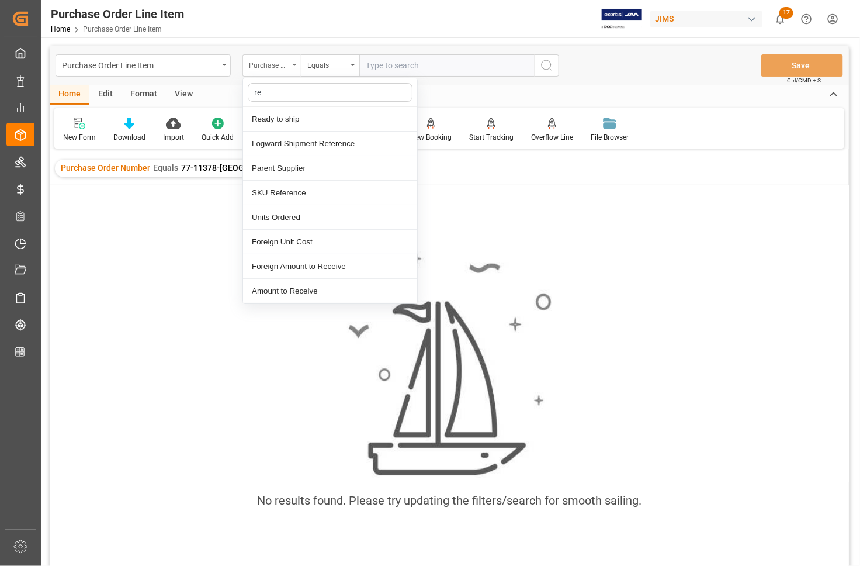
type input "ref"
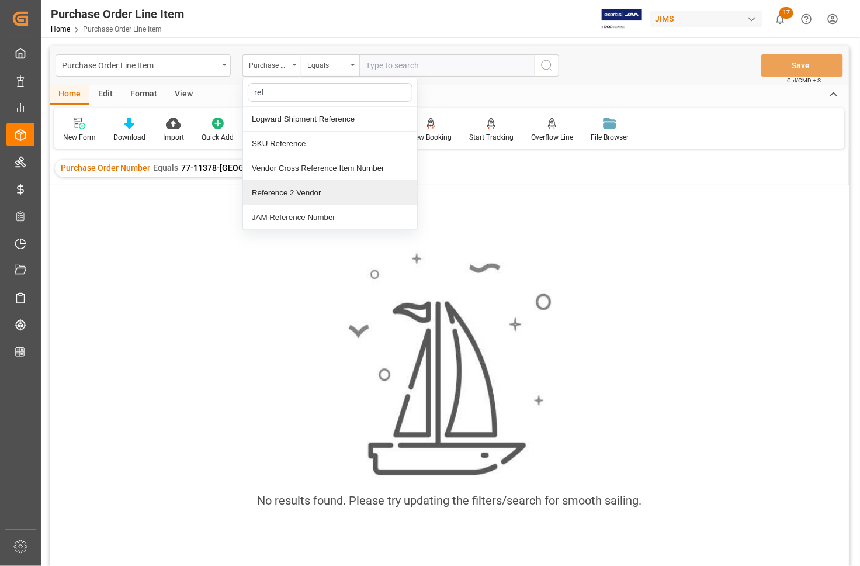
drag, startPoint x: 276, startPoint y: 193, endPoint x: 260, endPoint y: 185, distance: 17.8
click at [275, 193] on div "Reference 2 Vendor" at bounding box center [330, 193] width 174 height 25
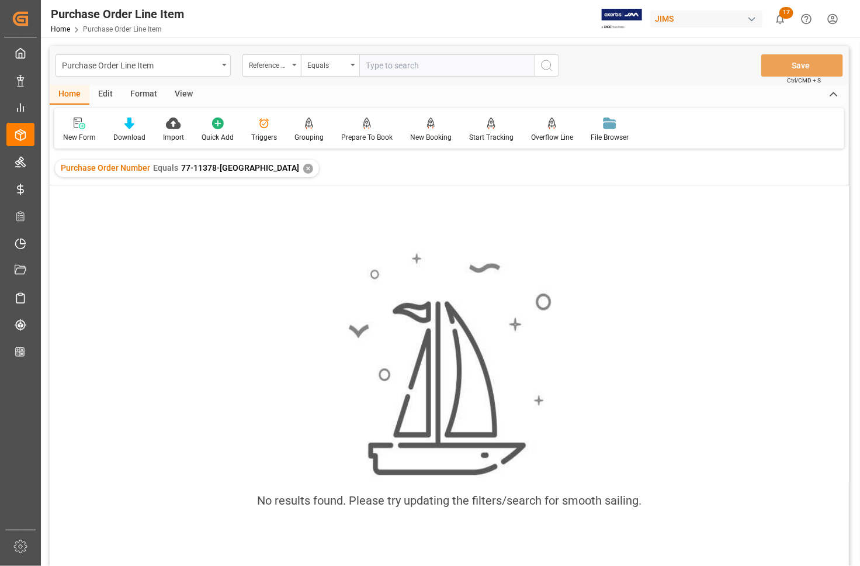
click at [176, 94] on div "View" at bounding box center [184, 95] width 36 height 20
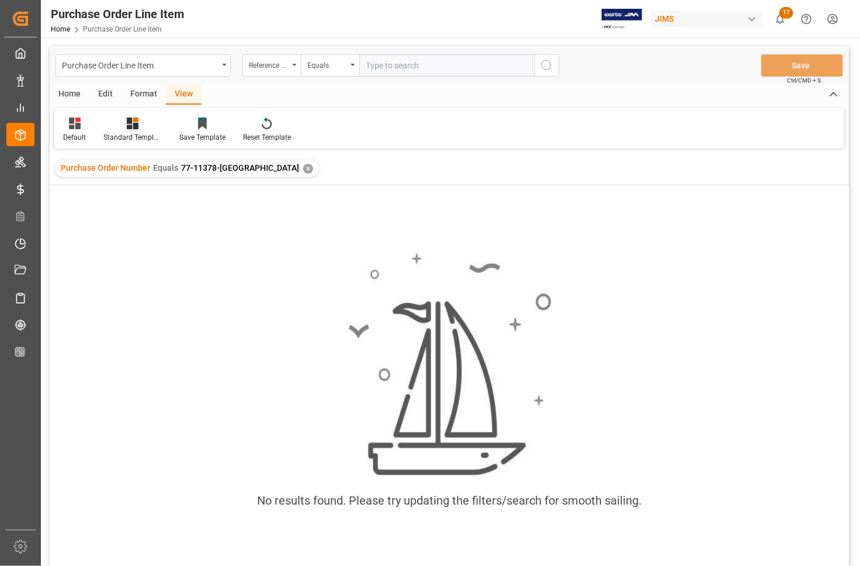
click at [139, 138] on div "Standard Templates" at bounding box center [132, 137] width 58 height 11
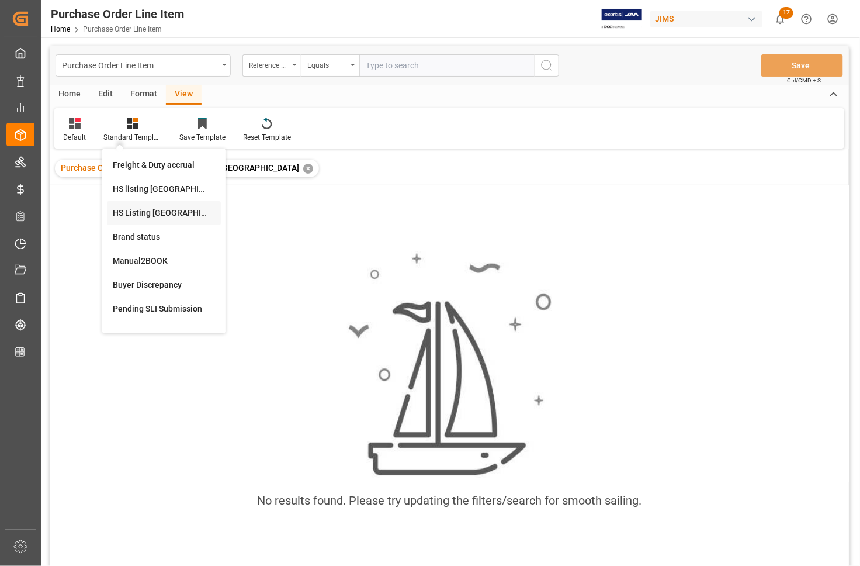
click at [129, 210] on div "HS Listing CANADA" at bounding box center [164, 213] width 102 height 12
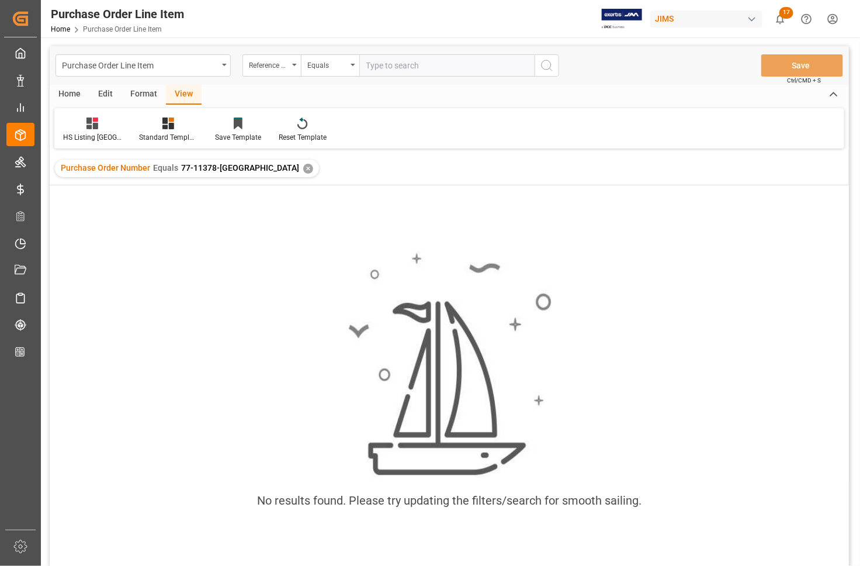
click at [303, 167] on div "✕" at bounding box center [308, 169] width 10 height 10
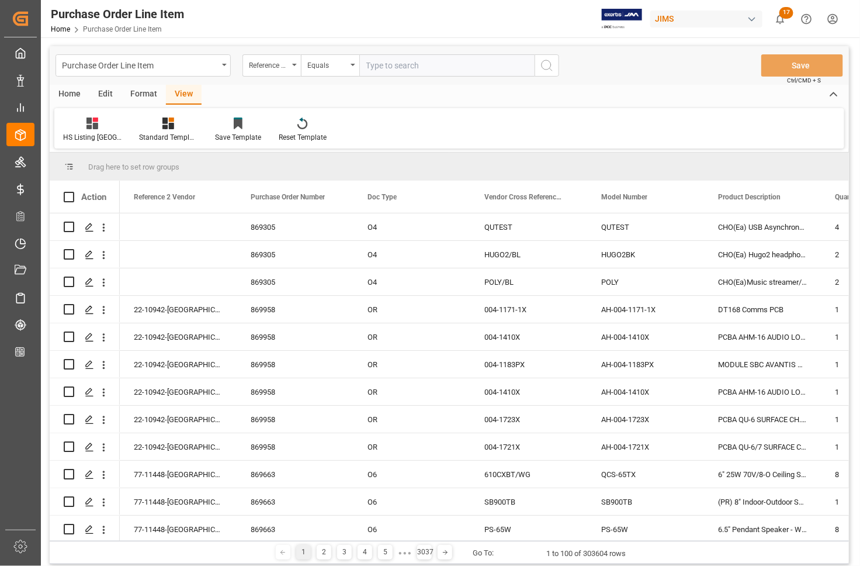
click at [399, 66] on input "text" at bounding box center [446, 65] width 175 height 22
type input "77-11378-GB"
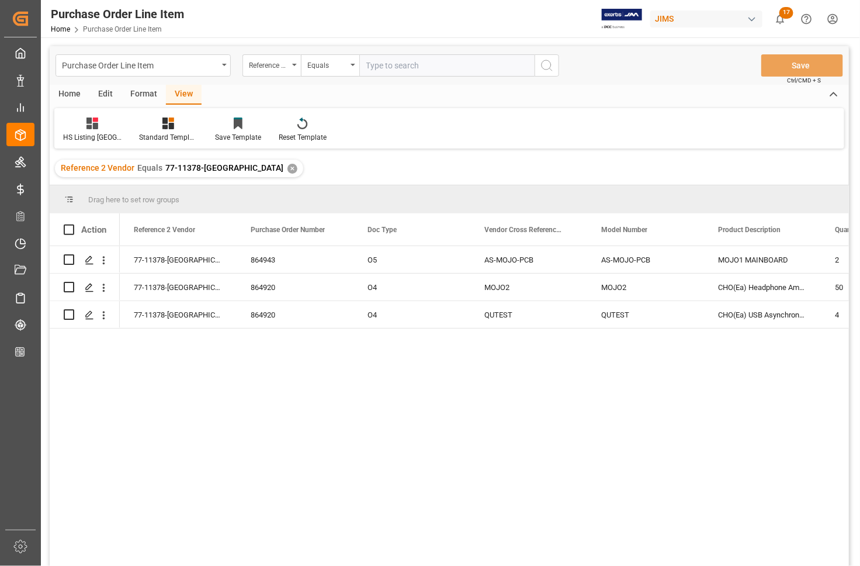
click at [70, 92] on div "Home" at bounding box center [70, 95] width 40 height 20
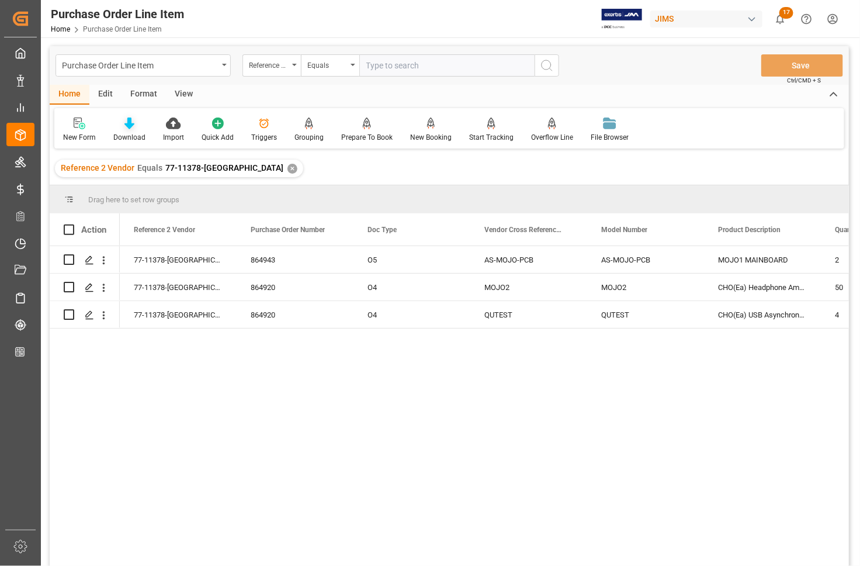
click at [132, 136] on div "Download" at bounding box center [129, 137] width 32 height 11
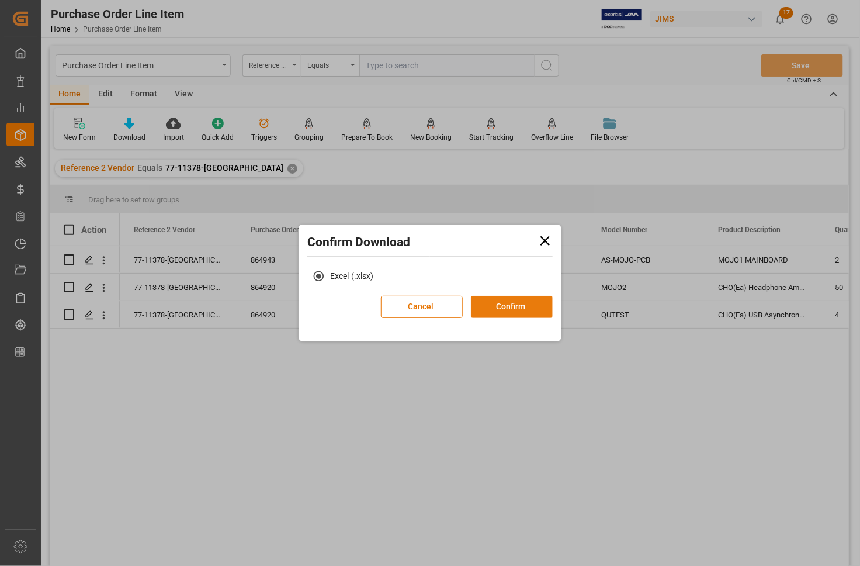
click at [518, 302] on button "Confirm" at bounding box center [512, 307] width 82 height 22
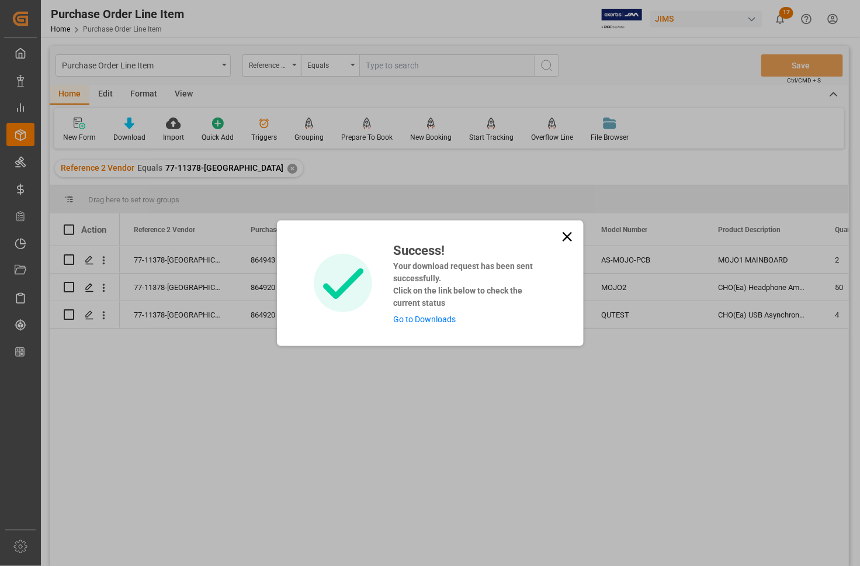
click at [440, 320] on link "Go to Downloads" at bounding box center [424, 318] width 63 height 9
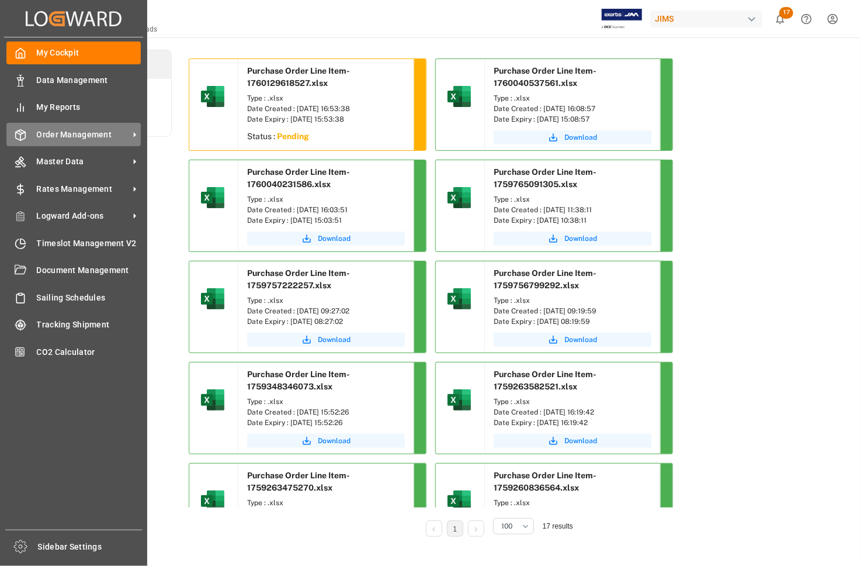
click at [54, 129] on span "Order Management" at bounding box center [83, 135] width 92 height 12
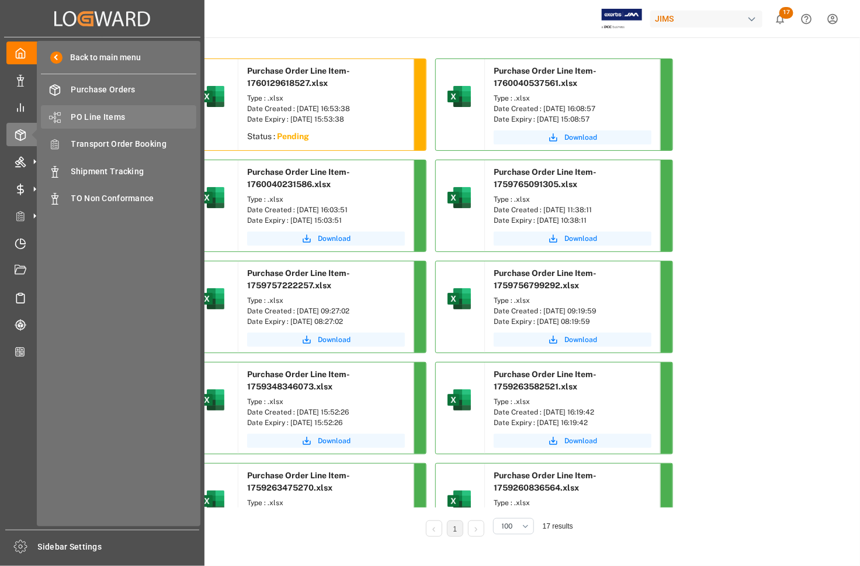
click at [111, 115] on span "PO Line Items" at bounding box center [134, 117] width 126 height 12
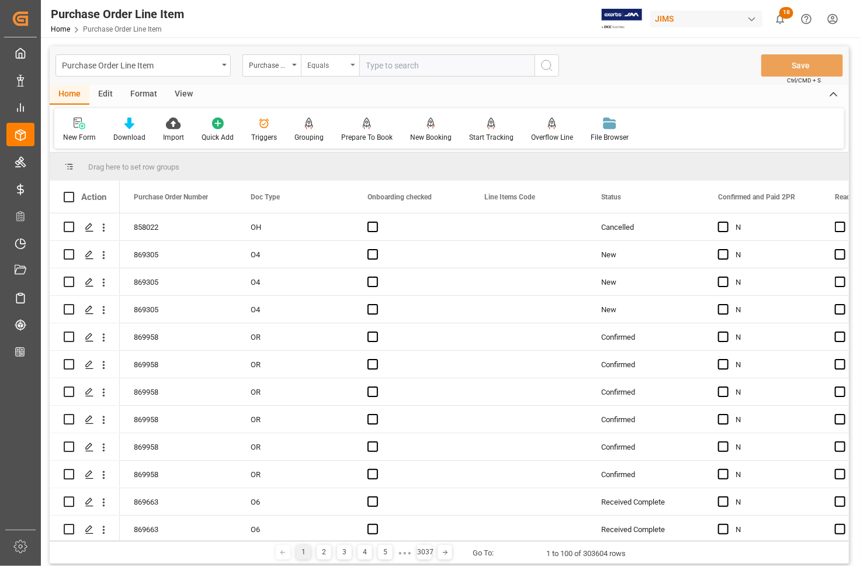
click at [351, 66] on div "Equals" at bounding box center [330, 65] width 58 height 22
click at [336, 89] on input "ref" at bounding box center [388, 92] width 165 height 19
type input "ref"
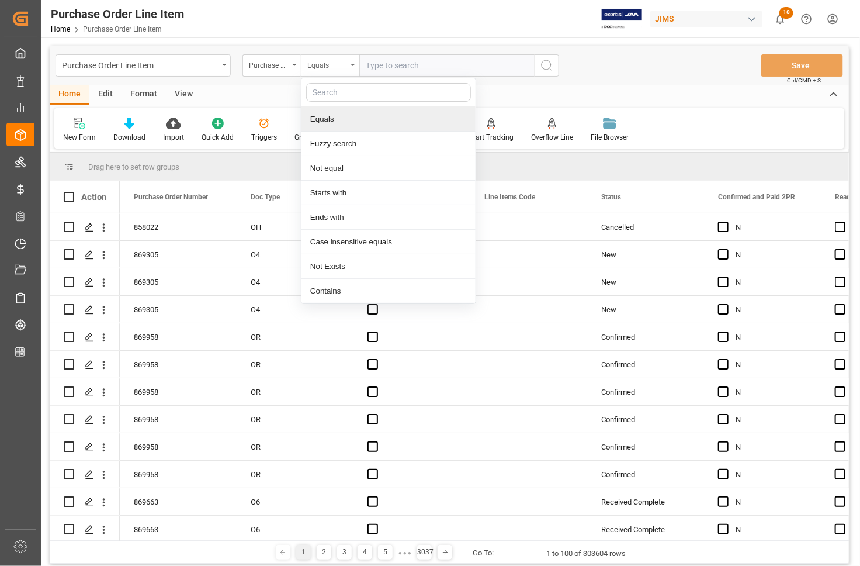
click at [354, 62] on div "Equals" at bounding box center [330, 65] width 58 height 22
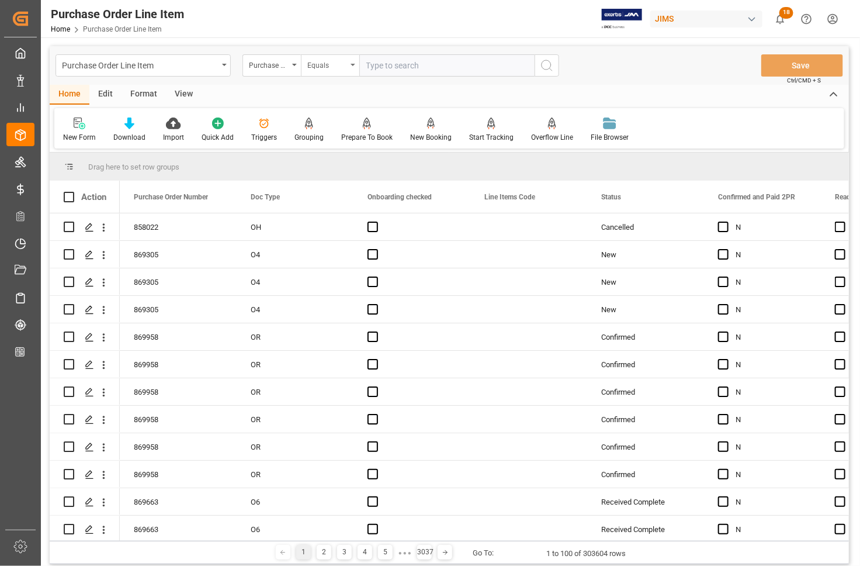
click at [352, 65] on icon "open menu" at bounding box center [353, 65] width 5 height 2
type input "ref"
click at [354, 62] on div "Equals" at bounding box center [330, 65] width 58 height 22
type input "ref"
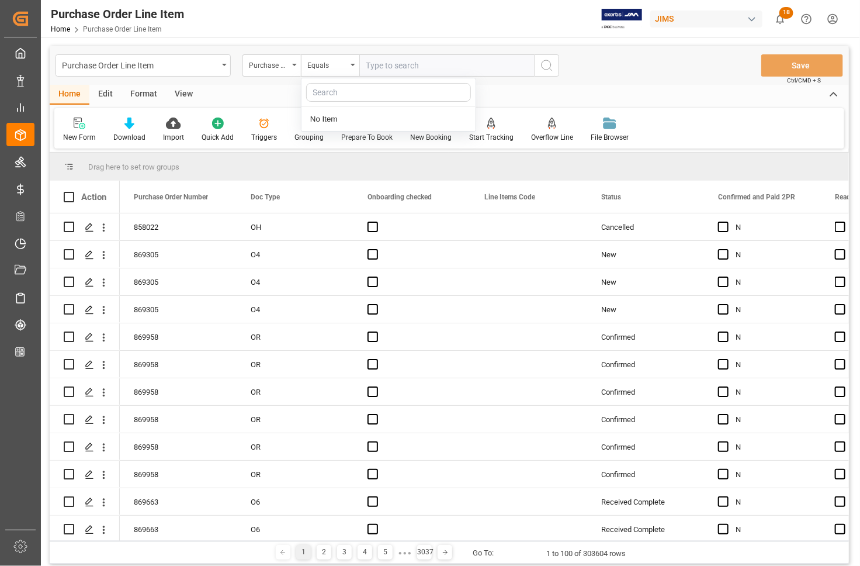
click at [269, 94] on div "Home Edit Format View" at bounding box center [450, 95] width 800 height 20
click at [293, 64] on icon "open menu" at bounding box center [294, 65] width 5 height 2
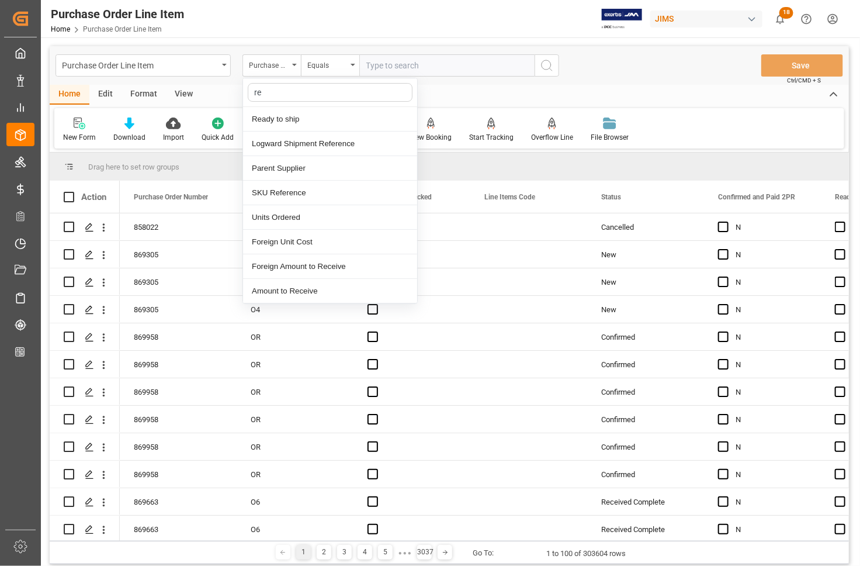
type input "ref"
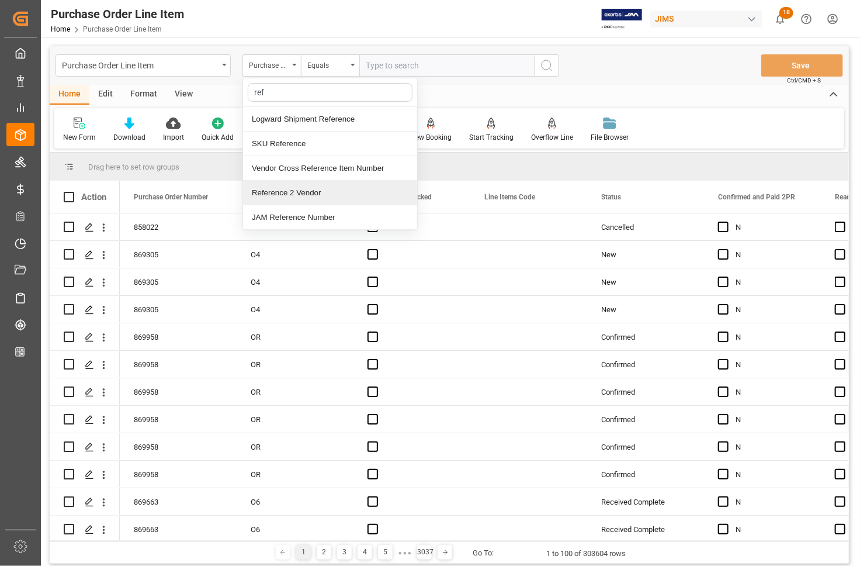
click at [300, 192] on div "Reference 2 Vendor" at bounding box center [330, 193] width 174 height 25
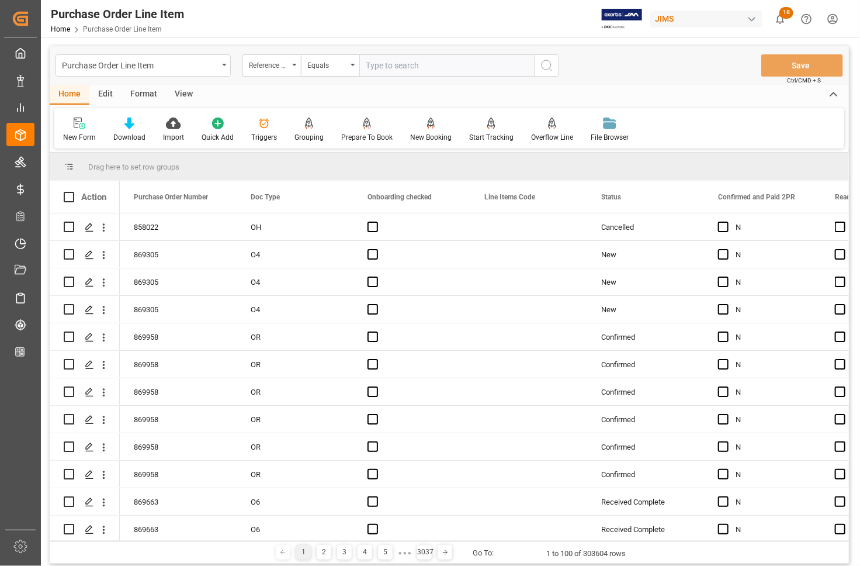
click at [177, 91] on div "View" at bounding box center [184, 95] width 36 height 20
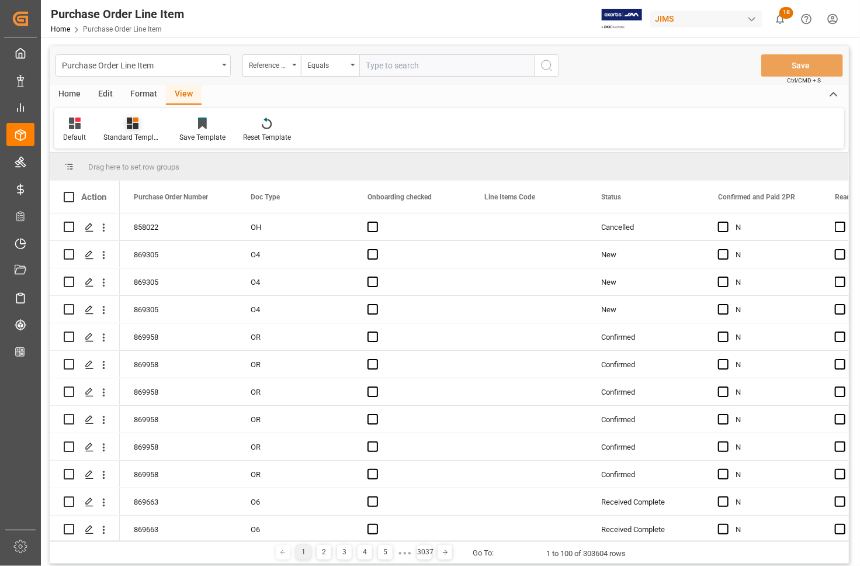
click at [141, 130] on div "Standard Templates" at bounding box center [133, 130] width 76 height 26
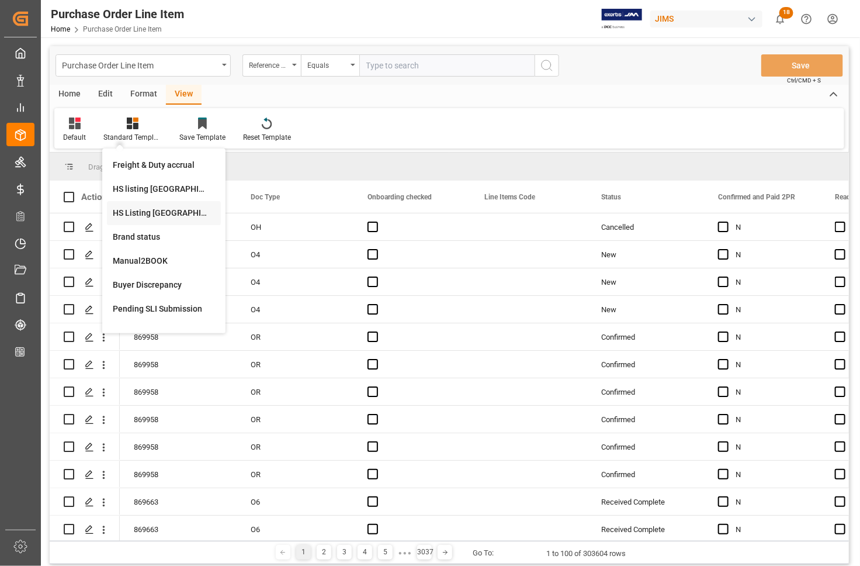
click at [136, 215] on div "HS Listing CANADA" at bounding box center [164, 213] width 102 height 12
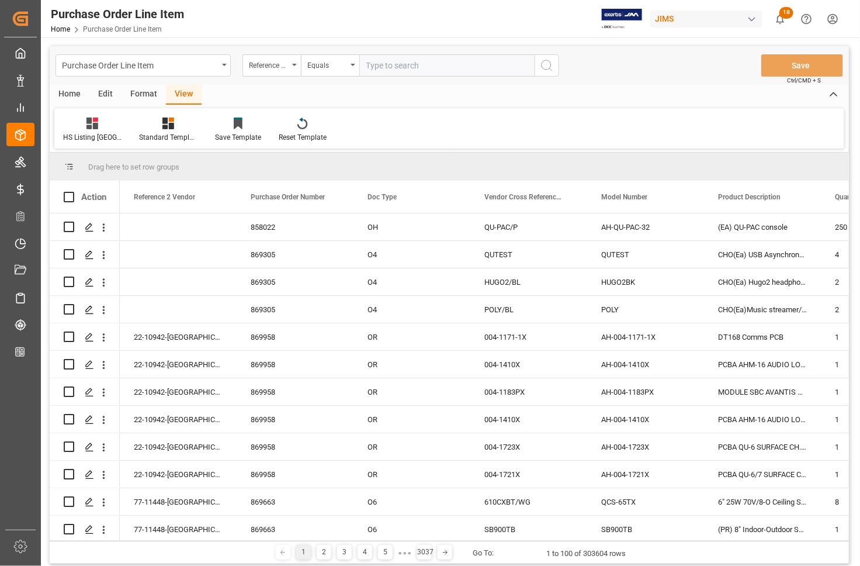
click at [376, 65] on input "text" at bounding box center [446, 65] width 175 height 22
type input "77-11378-GB"
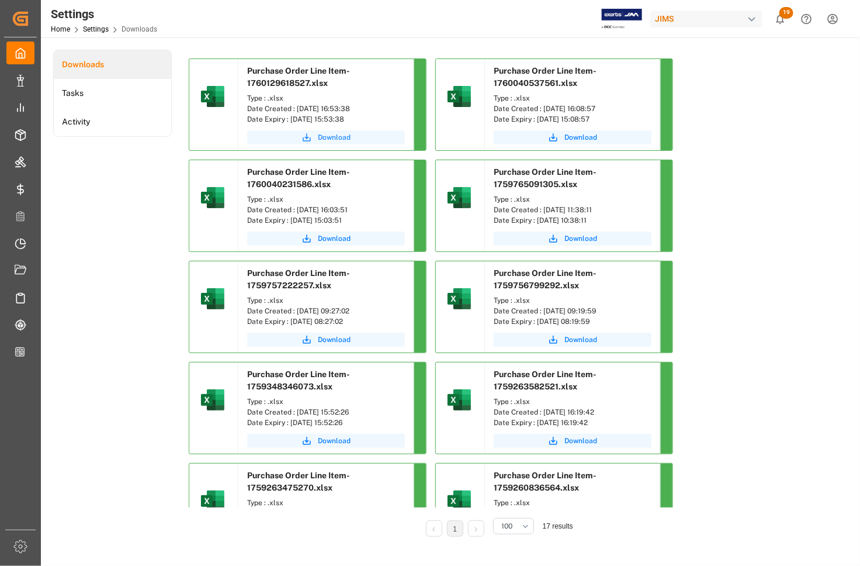
click at [307, 140] on icon "submit" at bounding box center [307, 137] width 11 height 11
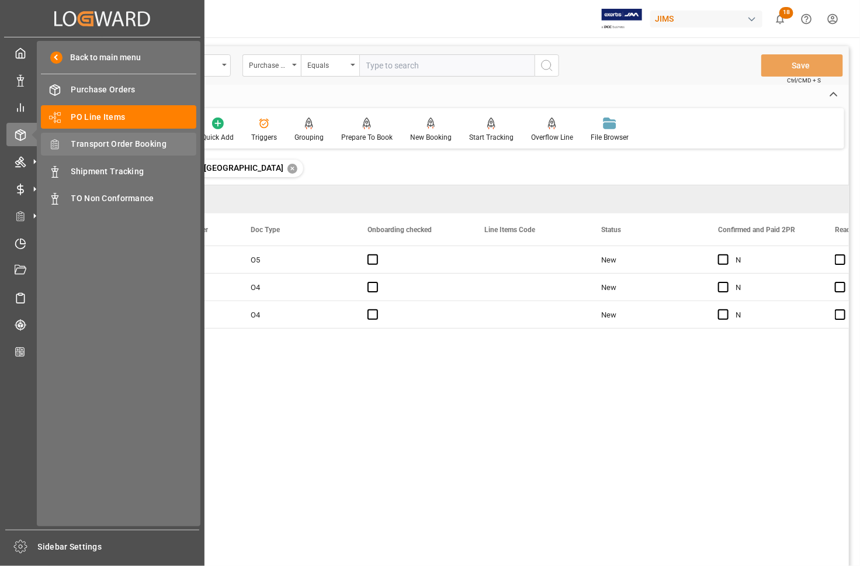
click at [82, 142] on span "Transport Order Booking" at bounding box center [134, 144] width 126 height 12
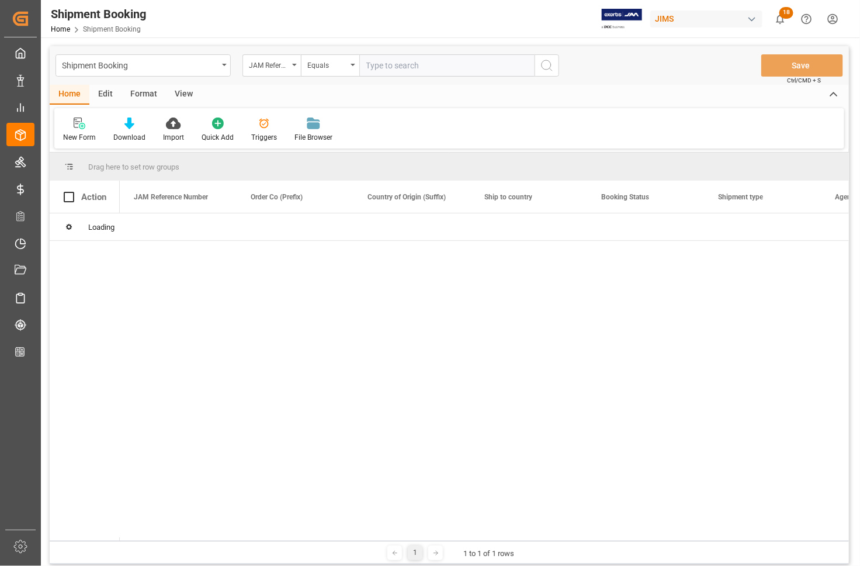
click at [397, 67] on input "text" at bounding box center [446, 65] width 175 height 22
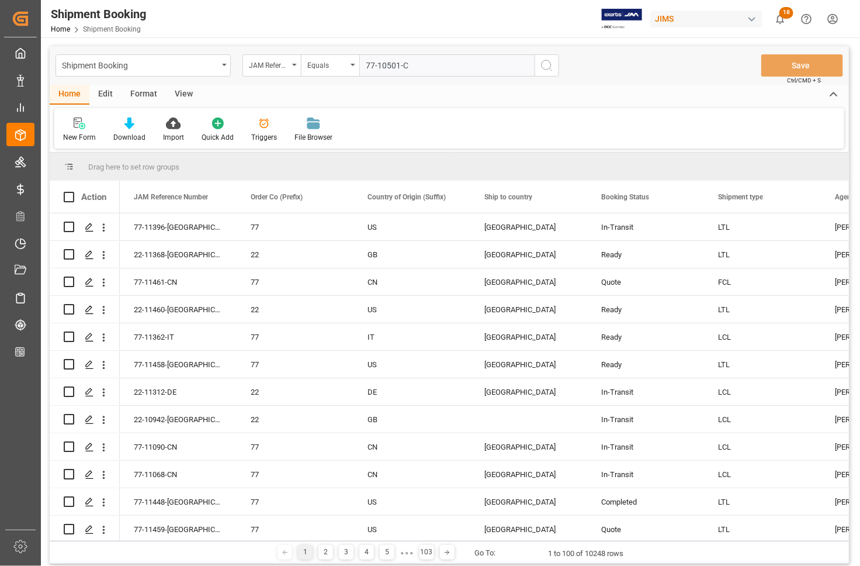
type input "77-10501-CN"
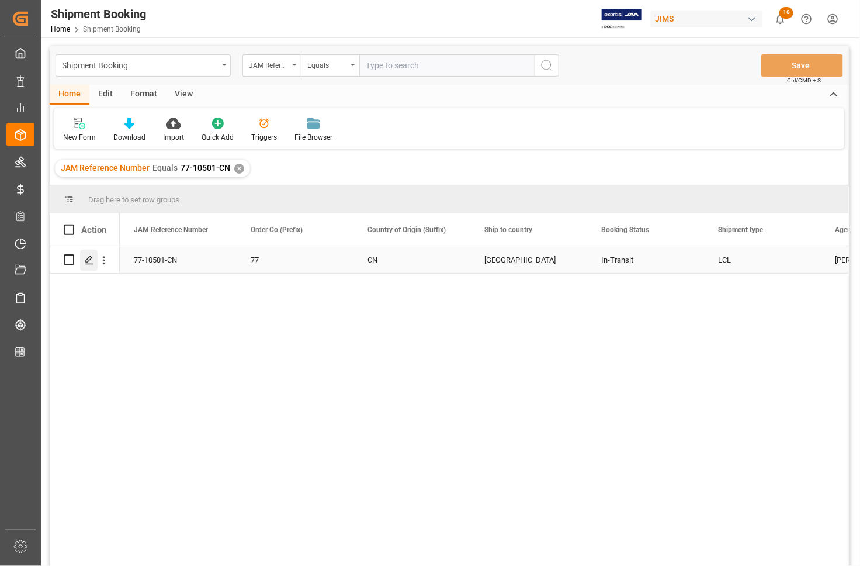
click at [88, 258] on polygon "Press SPACE to select this row." at bounding box center [89, 259] width 6 height 6
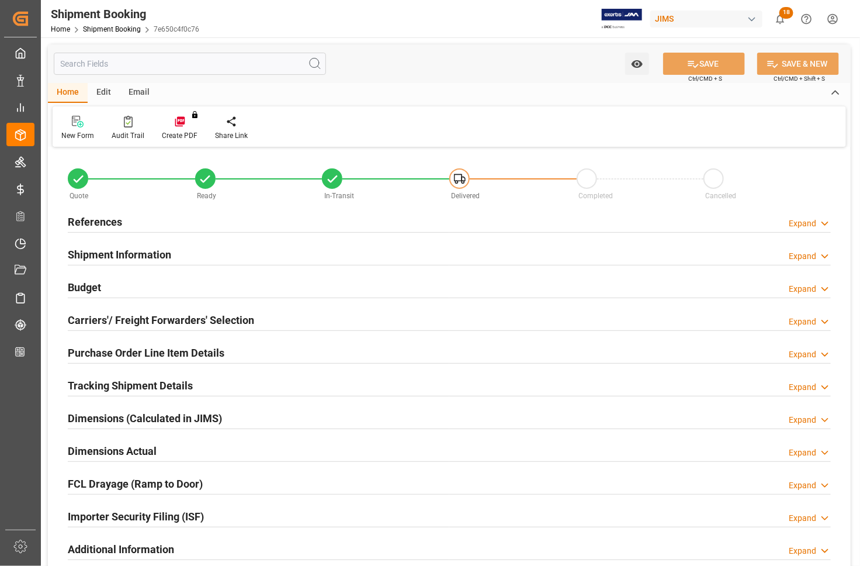
type input "6"
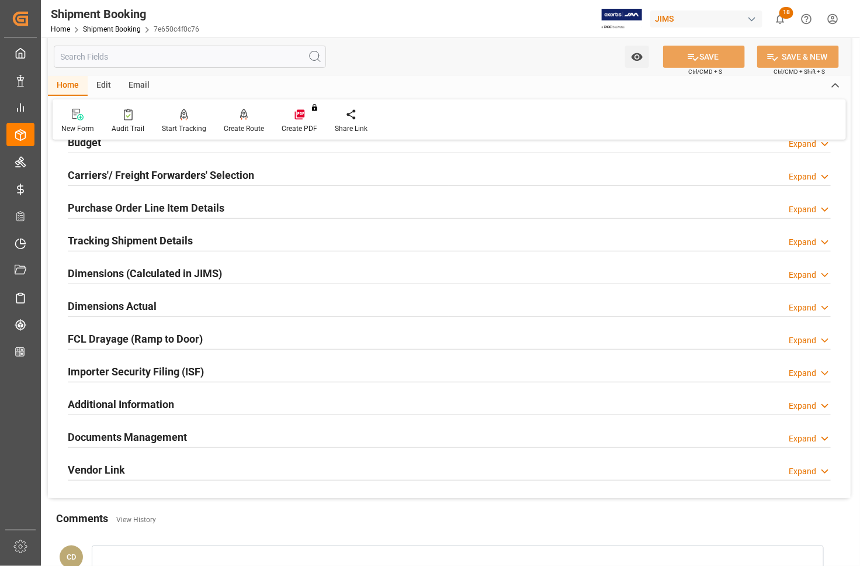
scroll to position [146, 0]
click at [88, 208] on h2 "Purchase Order Line Item Details" at bounding box center [146, 207] width 157 height 16
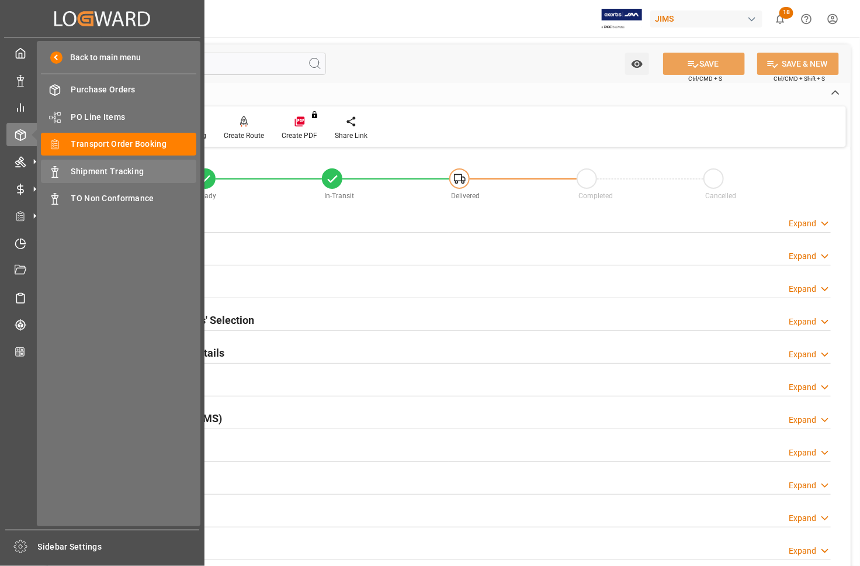
click at [85, 171] on span "Shipment Tracking" at bounding box center [134, 171] width 126 height 12
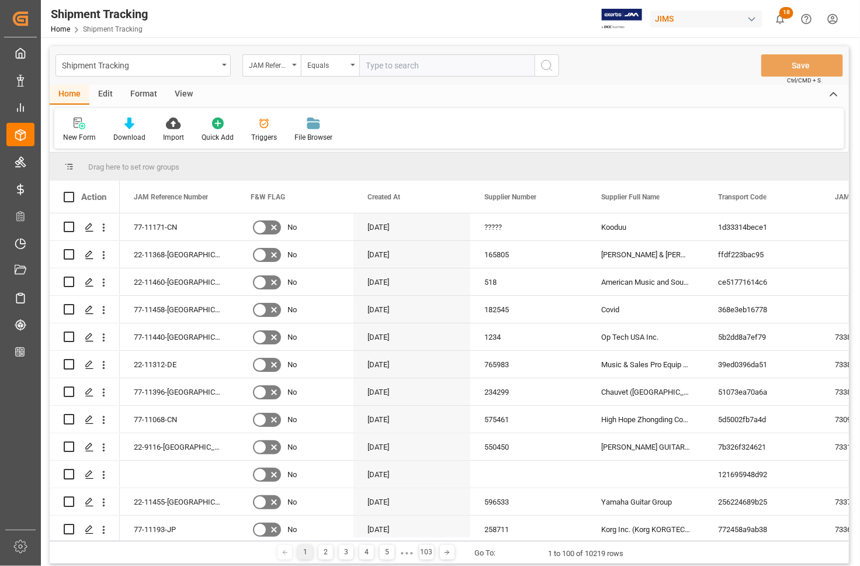
click at [402, 64] on input "text" at bounding box center [446, 65] width 175 height 22
type input "77-10501-CN"
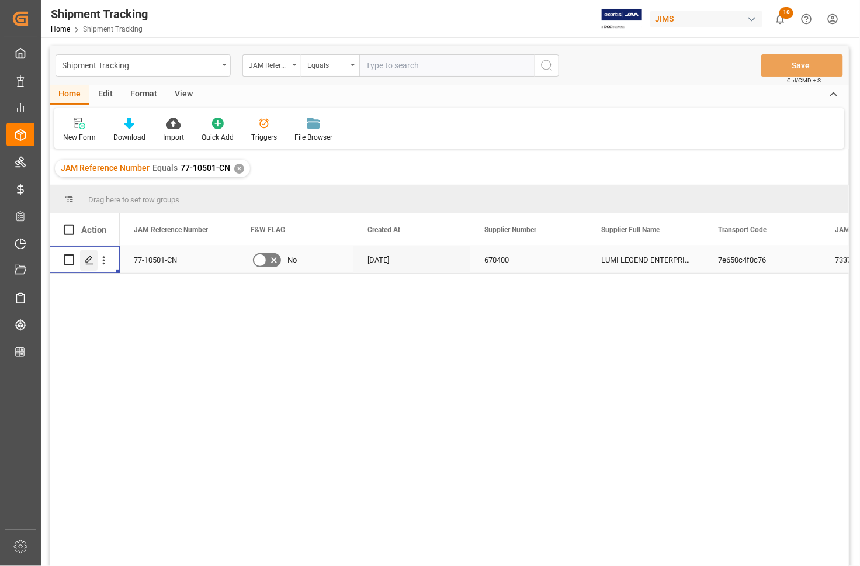
click at [94, 260] on icon "Press SPACE to select this row." at bounding box center [89, 259] width 9 height 9
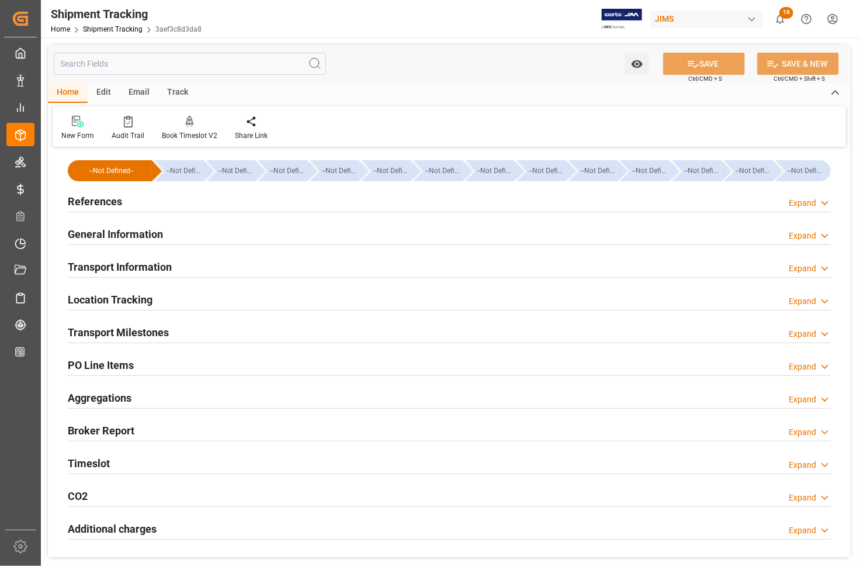
type input "08-08-2025"
click at [74, 202] on h2 "References" at bounding box center [95, 201] width 54 height 16
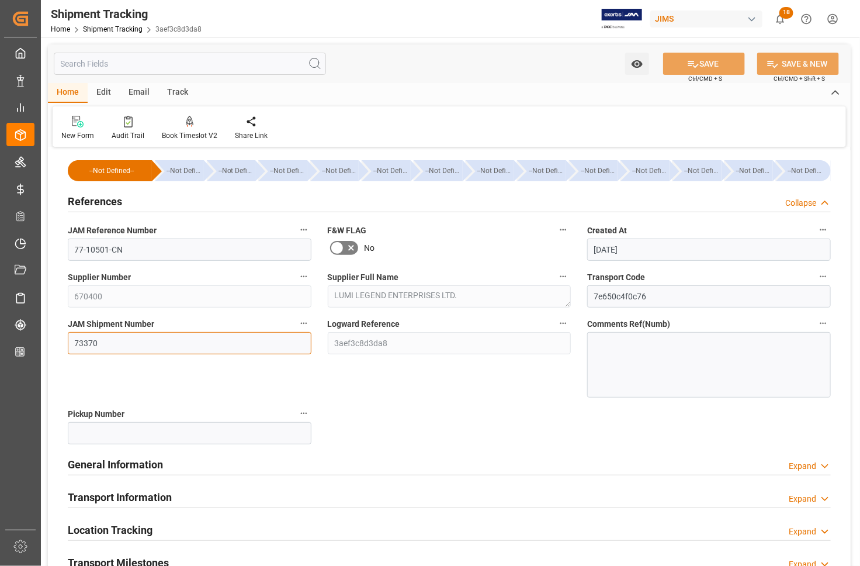
click at [111, 339] on input "73370" at bounding box center [190, 343] width 244 height 22
type input "73374"
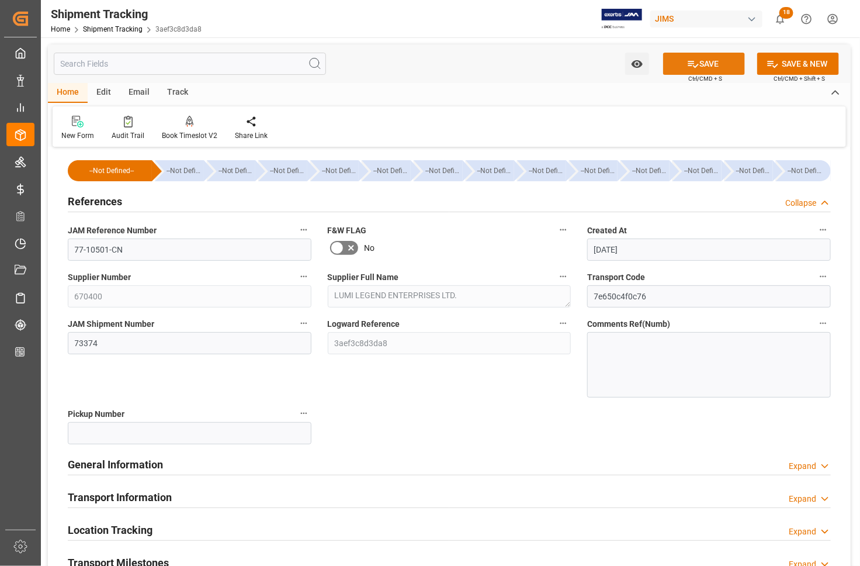
click at [696, 62] on icon at bounding box center [693, 64] width 12 height 12
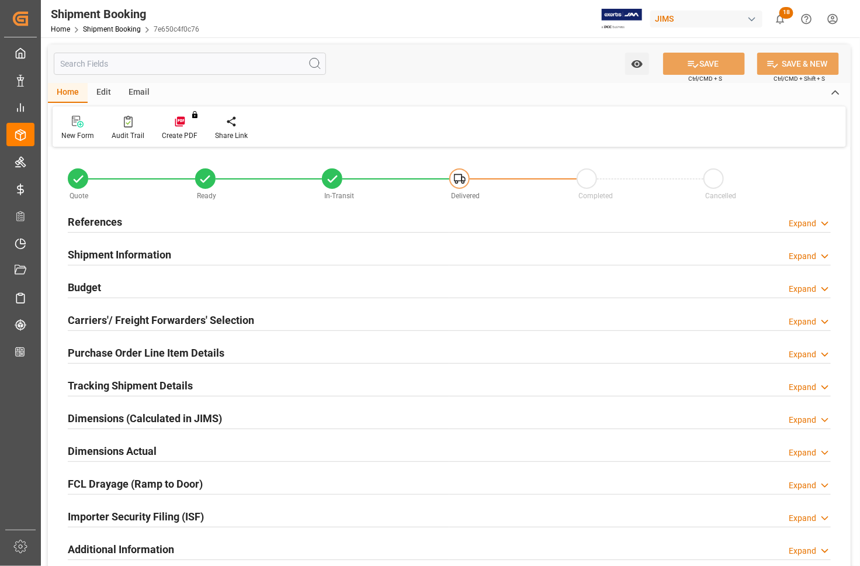
type input "6"
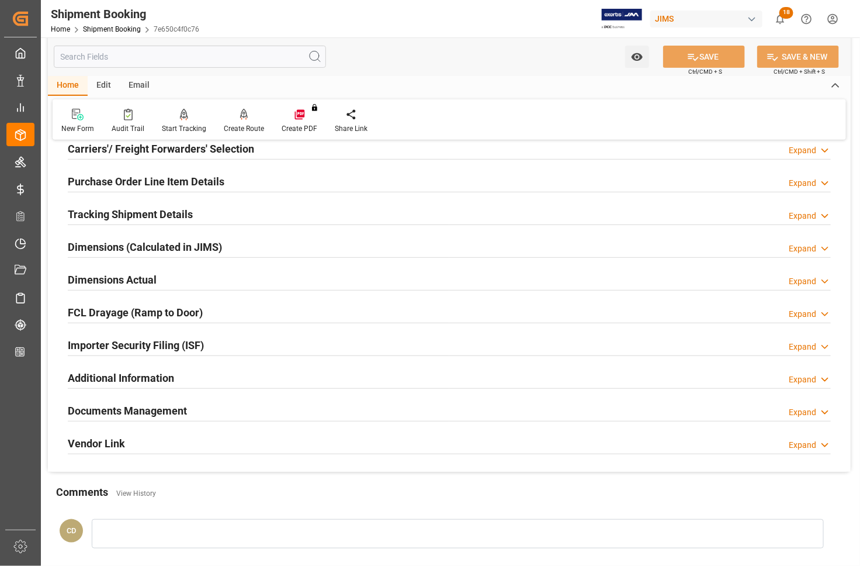
scroll to position [146, 0]
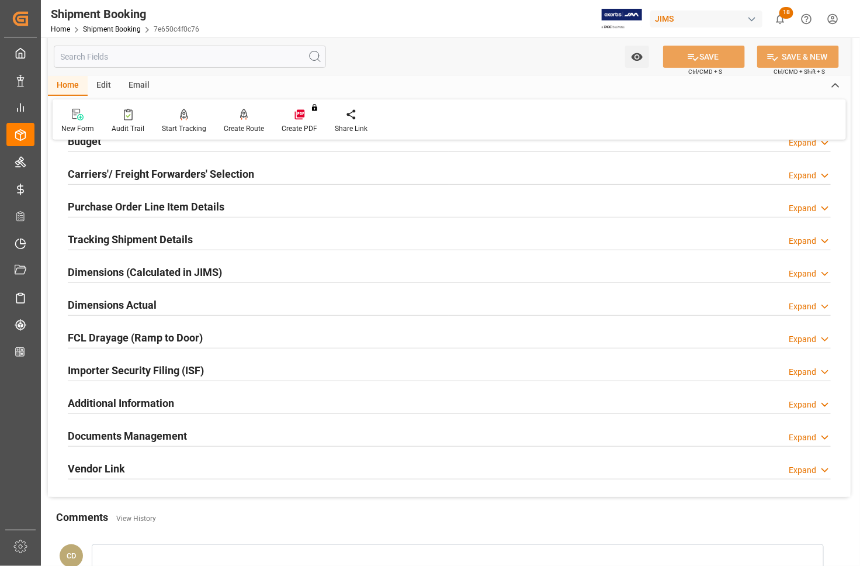
click at [100, 203] on h2 "Purchase Order Line Item Details" at bounding box center [146, 207] width 157 height 16
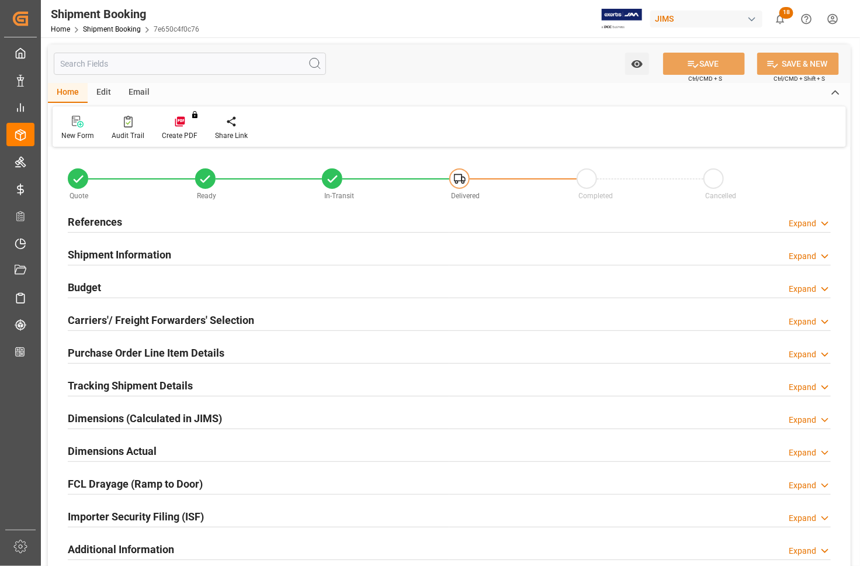
type input "6"
click at [106, 348] on h2 "Purchase Order Line Item Details" at bounding box center [146, 353] width 157 height 16
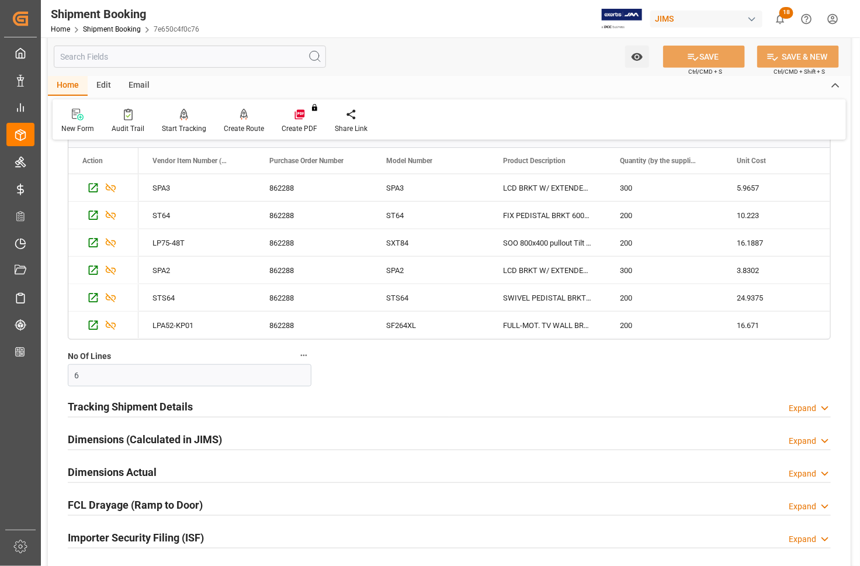
scroll to position [292, 0]
